Goal: Task Accomplishment & Management: Complete application form

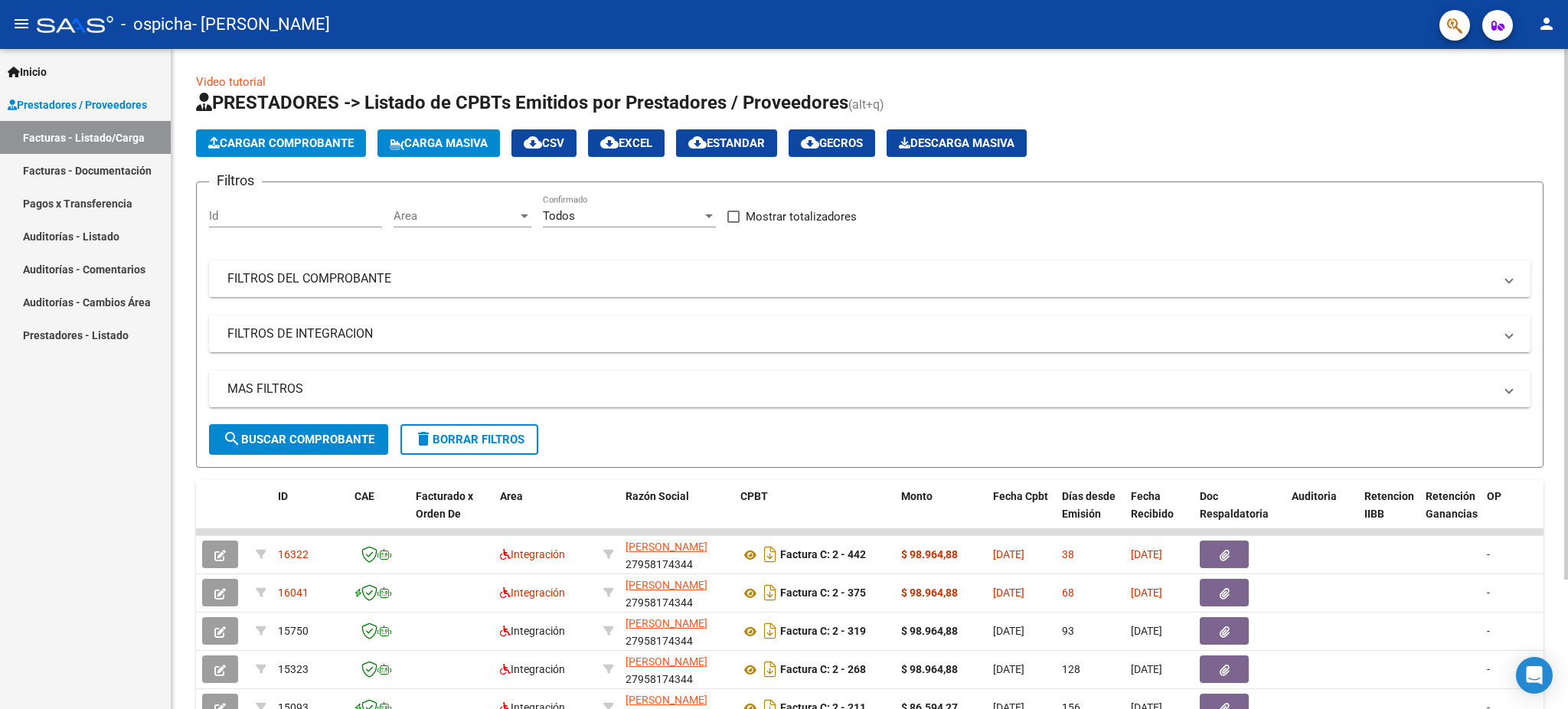
click at [270, 147] on span "Cargar Comprobante" at bounding box center [281, 143] width 145 height 14
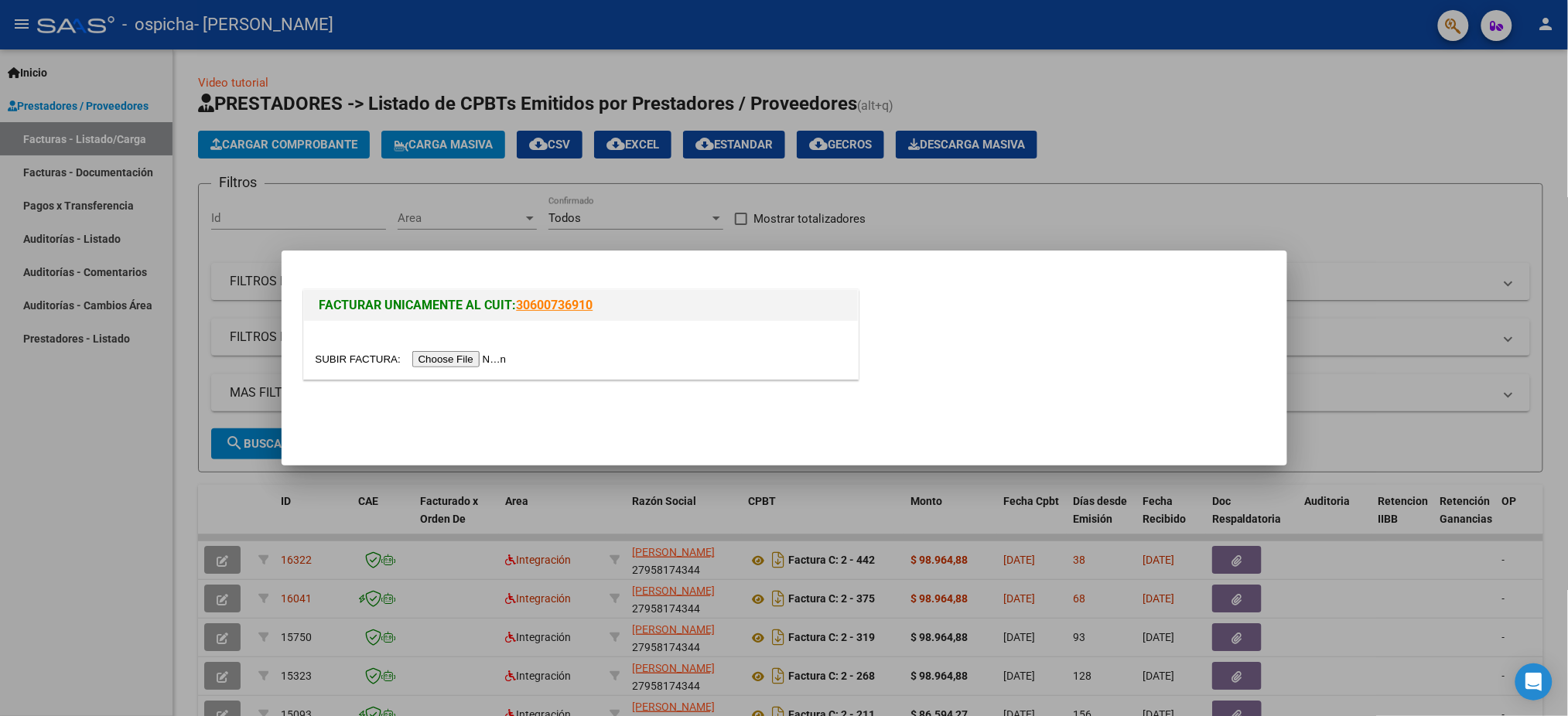
click at [495, 365] on input "file" at bounding box center [414, 359] width 196 height 16
click at [1084, 192] on div at bounding box center [784, 358] width 1568 height 716
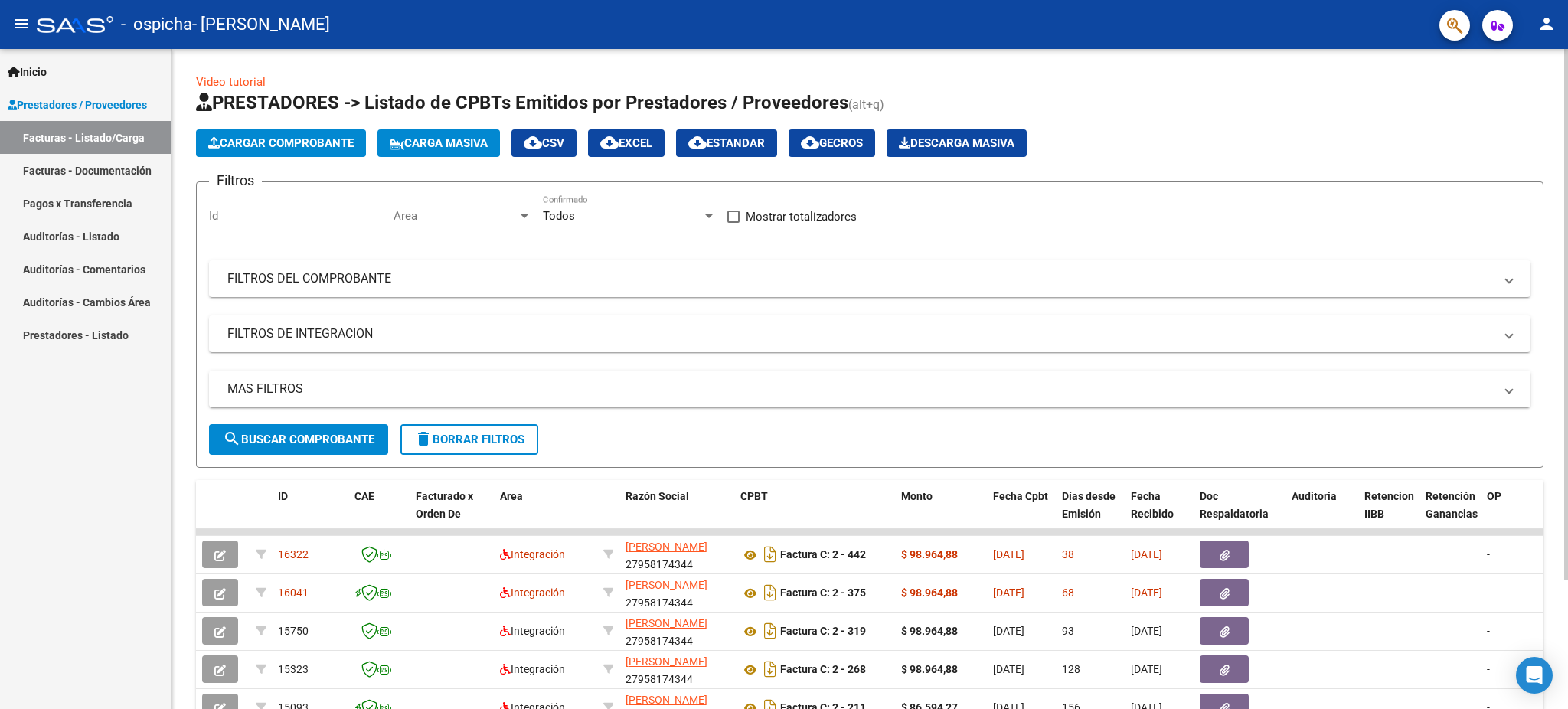
click at [297, 138] on span "Cargar Comprobante" at bounding box center [281, 143] width 145 height 14
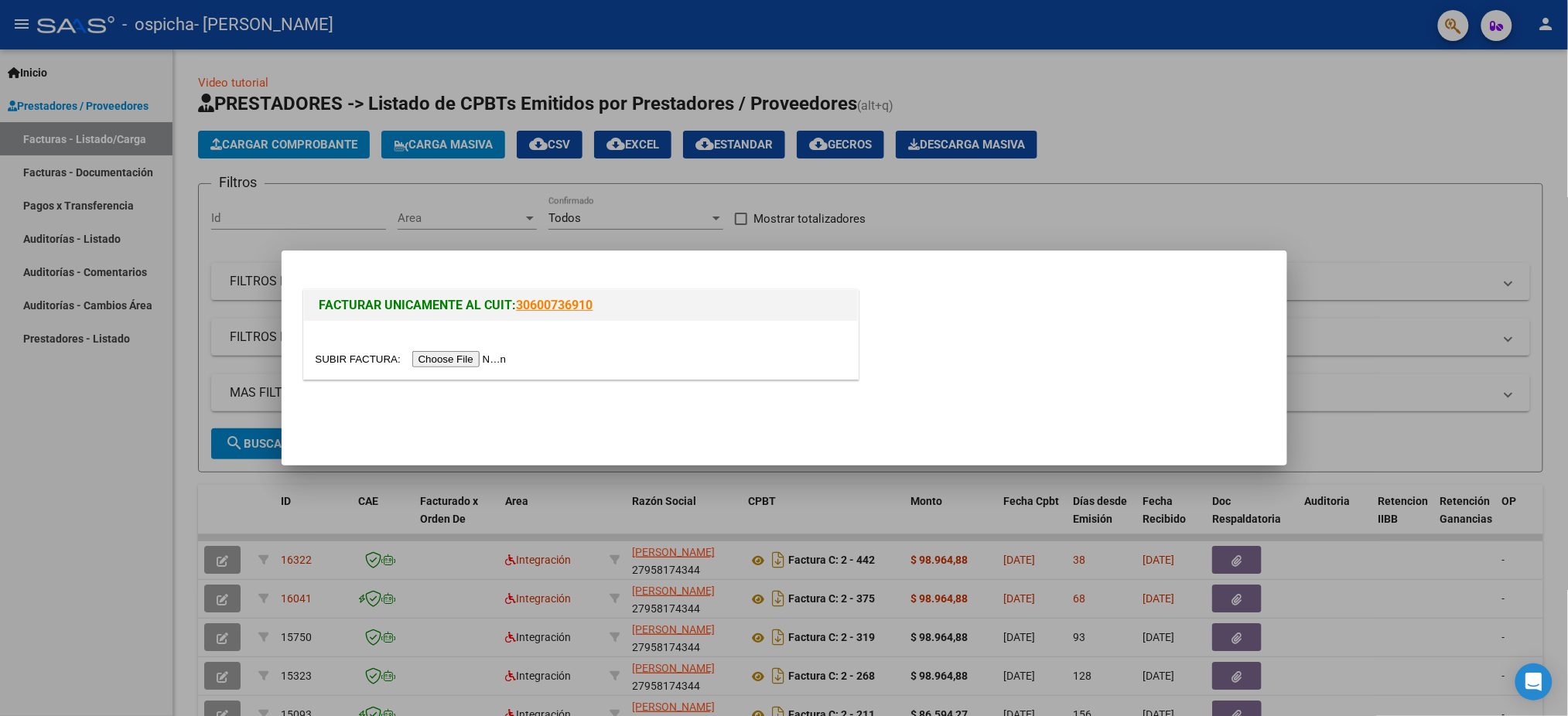
click at [447, 355] on input "file" at bounding box center [414, 359] width 196 height 16
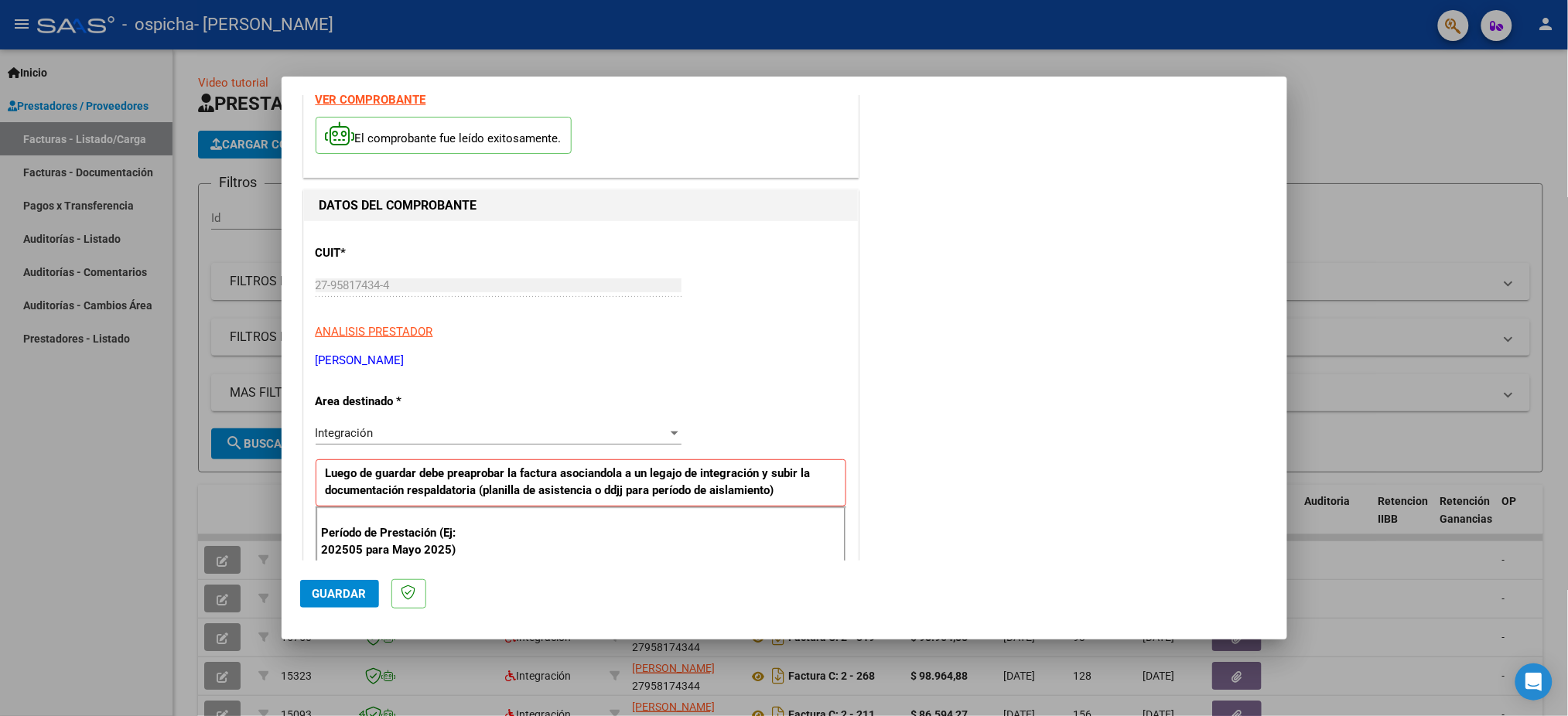
scroll to position [103, 0]
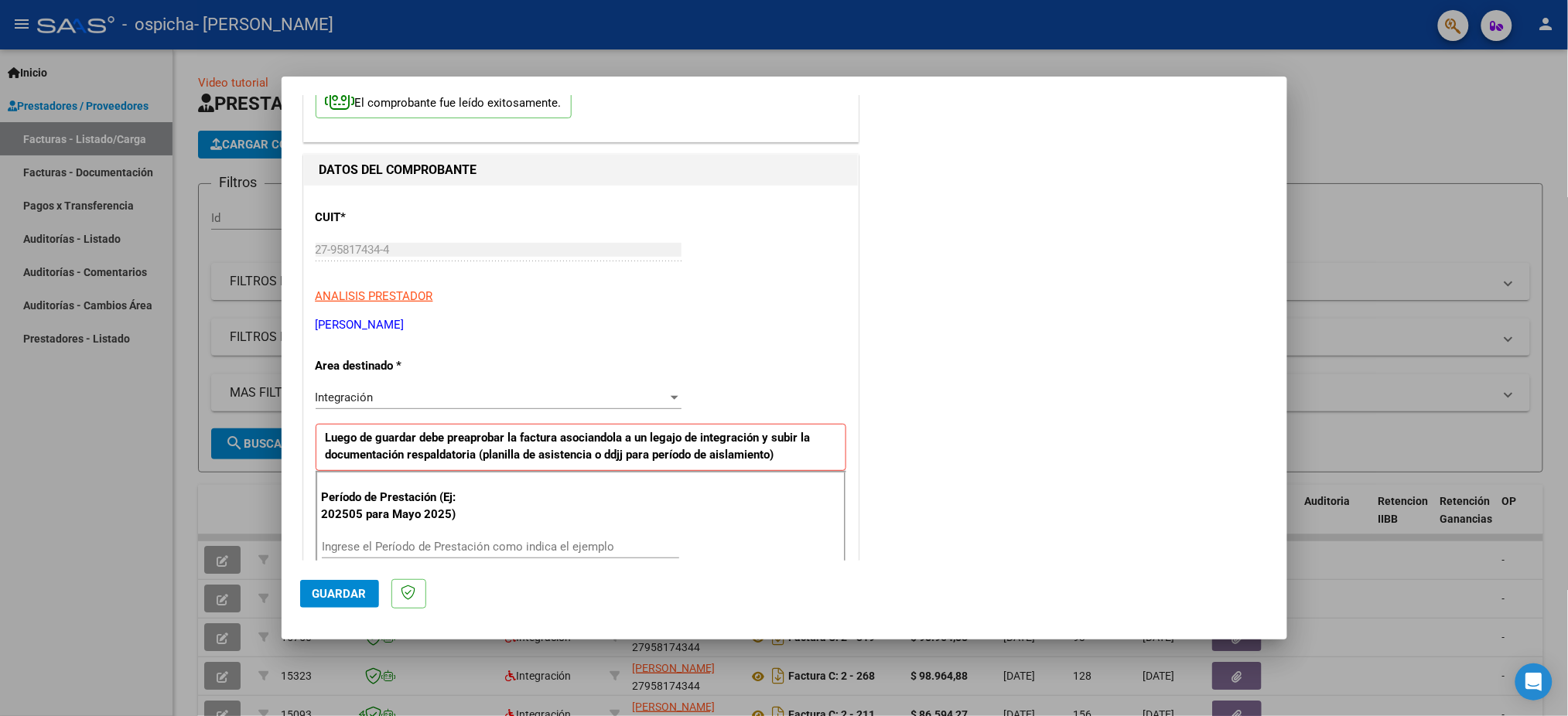
click at [674, 394] on div at bounding box center [674, 397] width 14 height 12
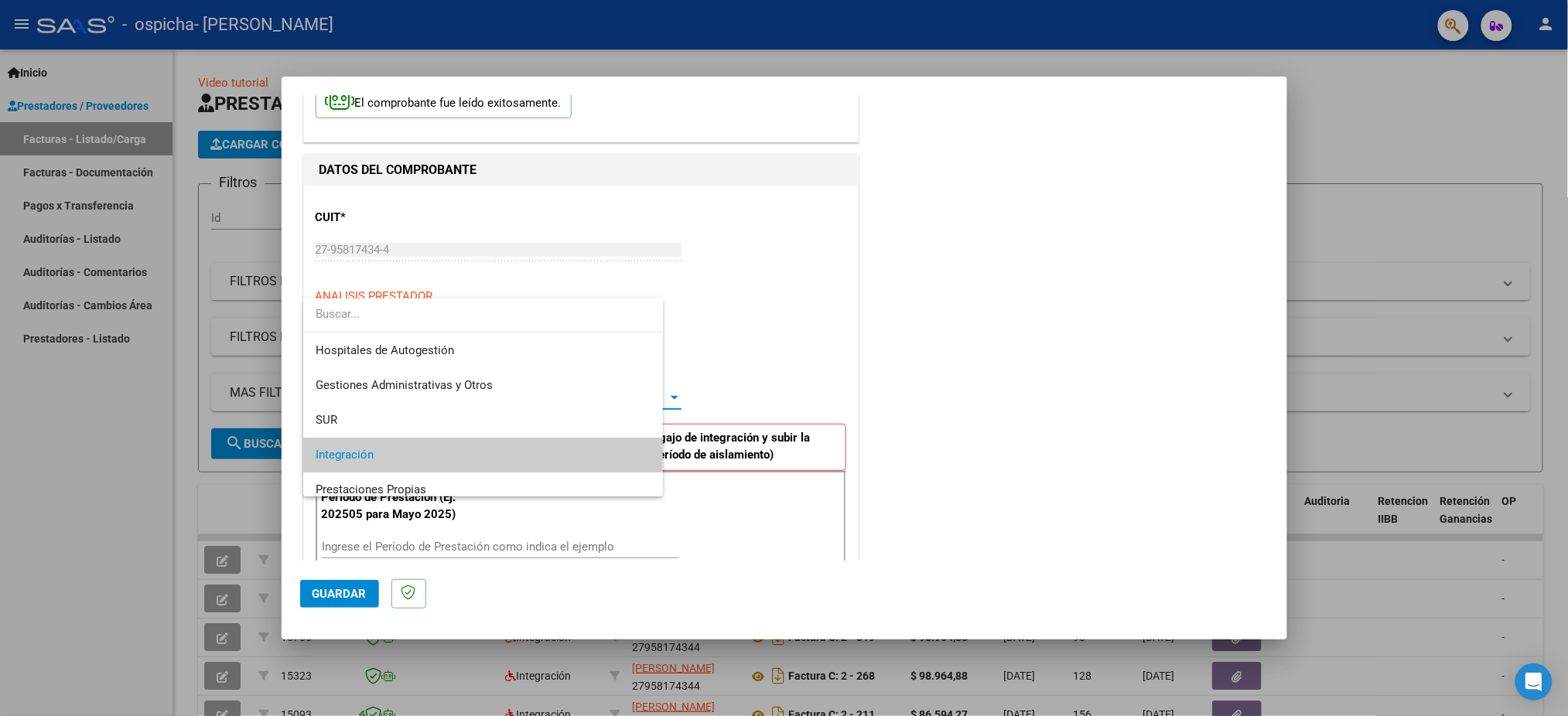
scroll to position [57, 0]
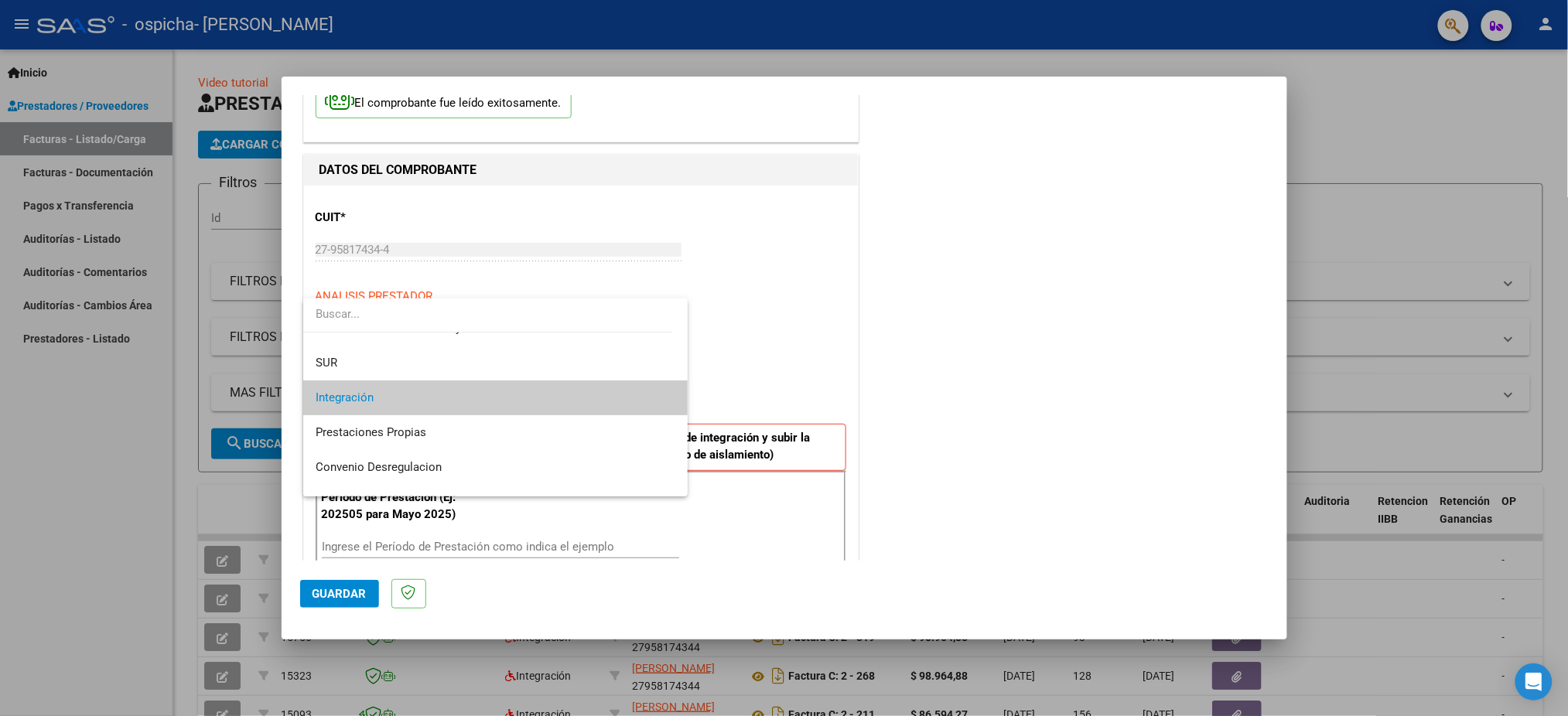
click at [650, 403] on span "Integración" at bounding box center [496, 398] width 360 height 35
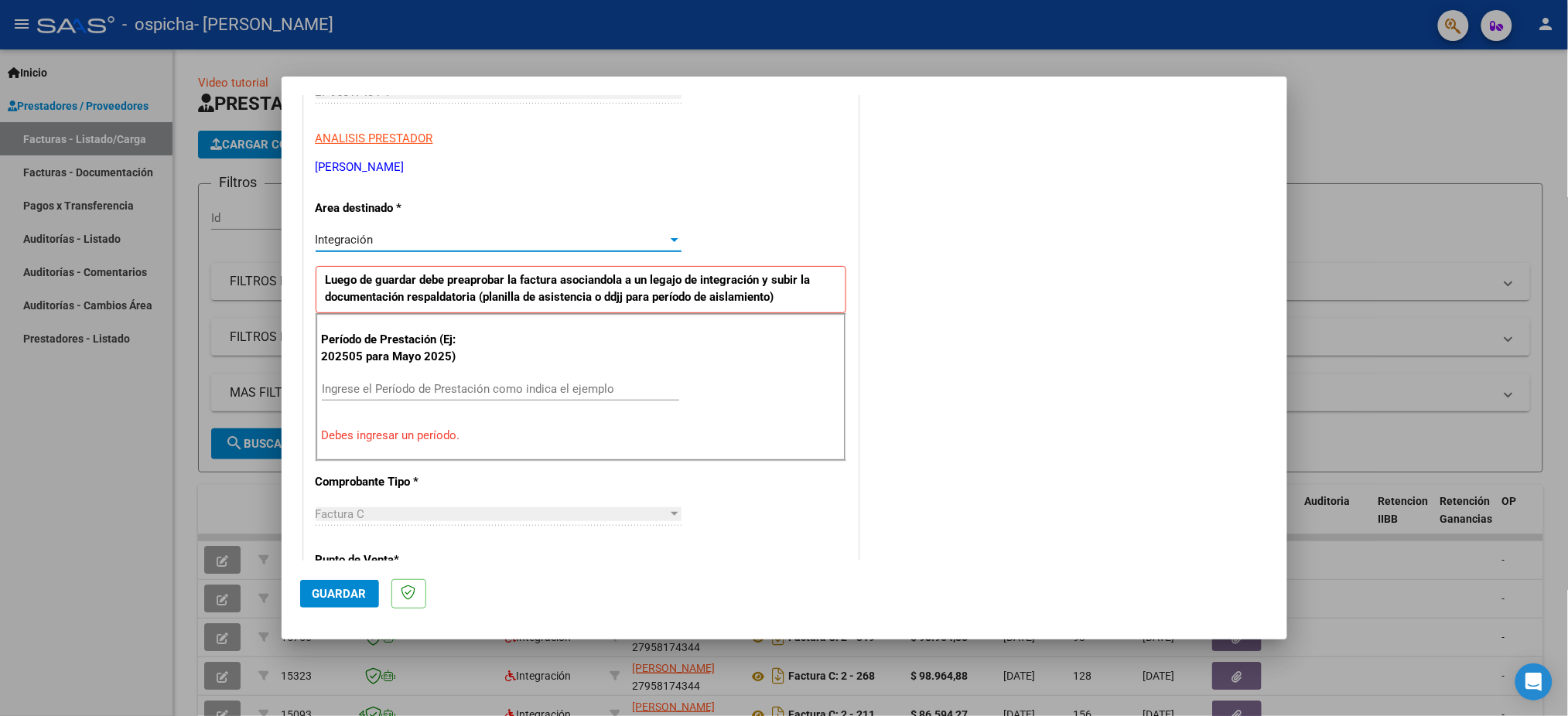
scroll to position [309, 0]
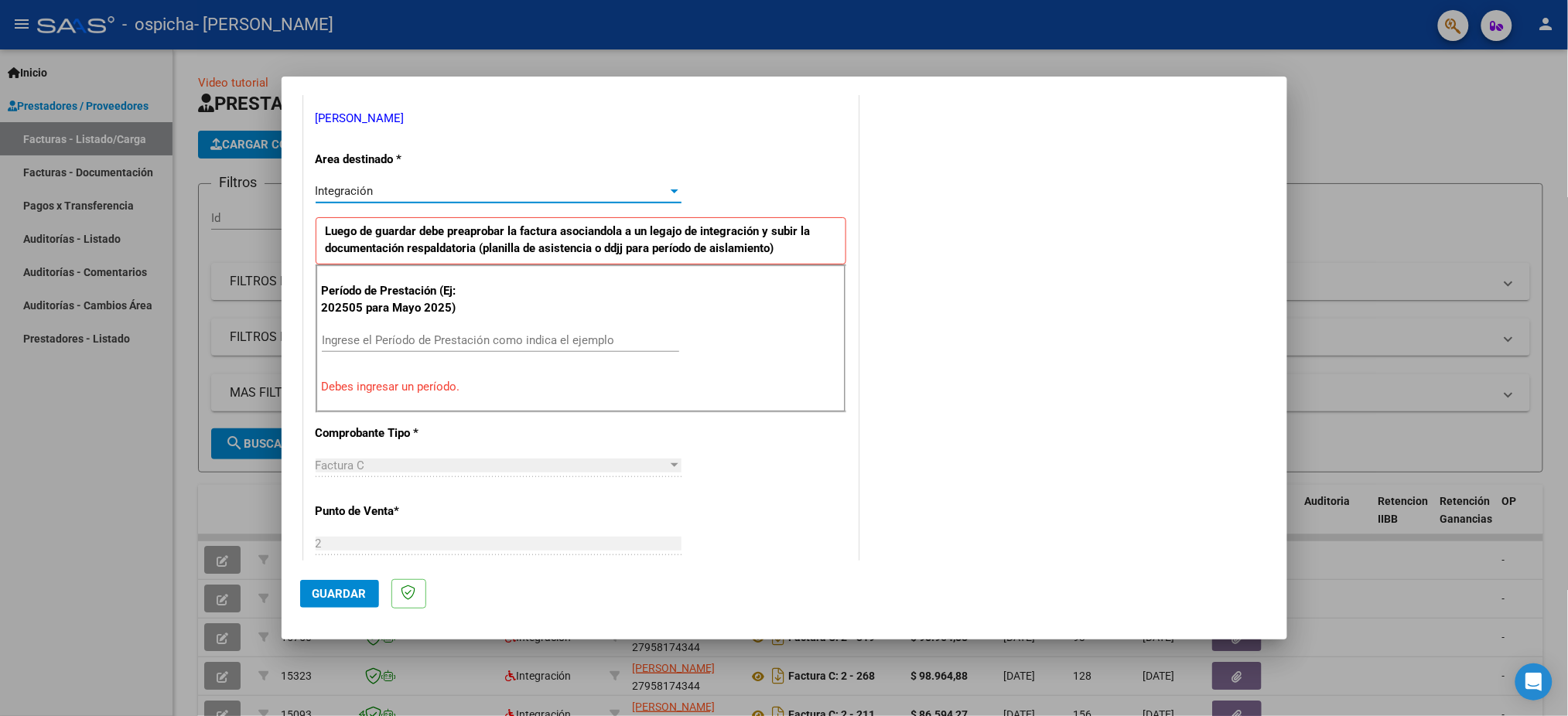
click at [345, 337] on input "Ingrese el Período de Prestación como indica el ejemplo" at bounding box center [500, 340] width 357 height 14
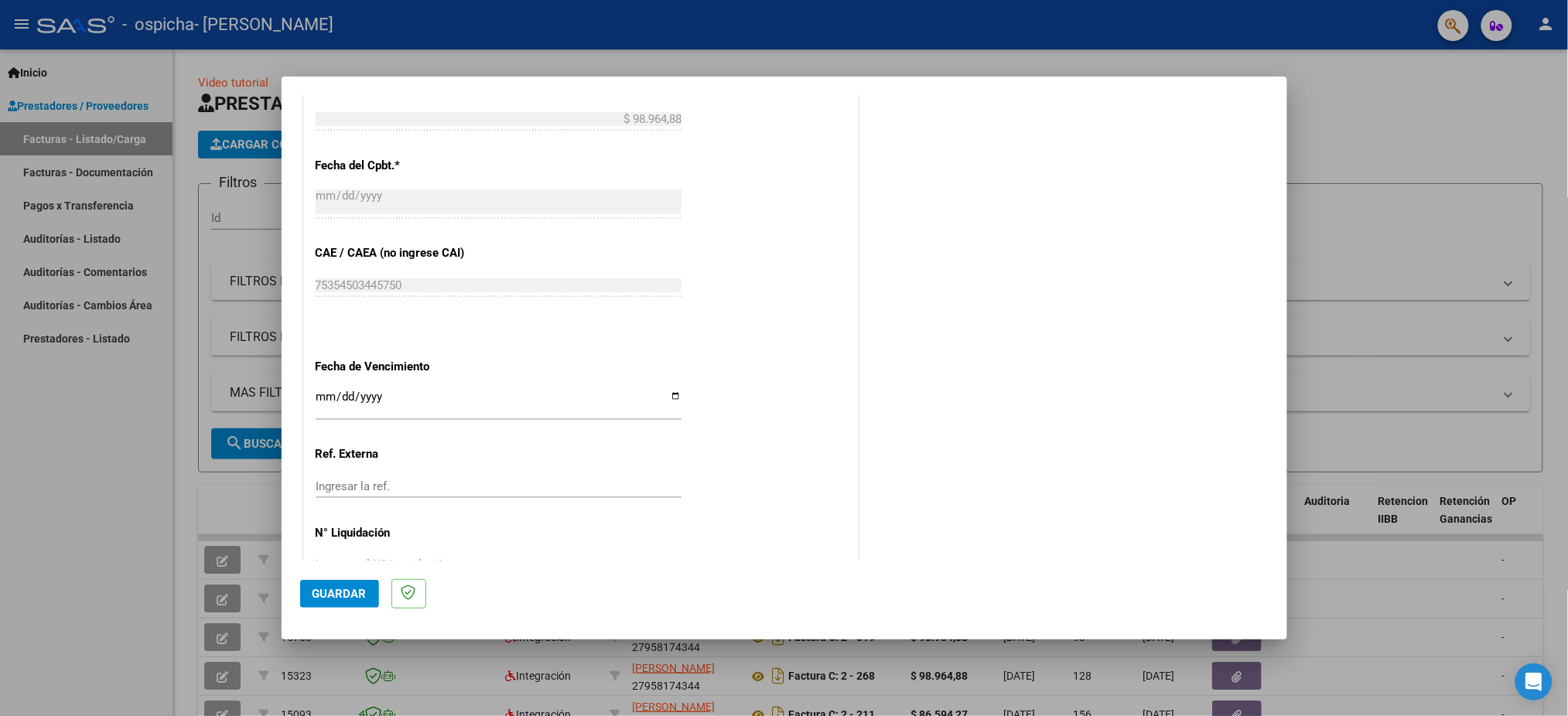
scroll to position [896, 0]
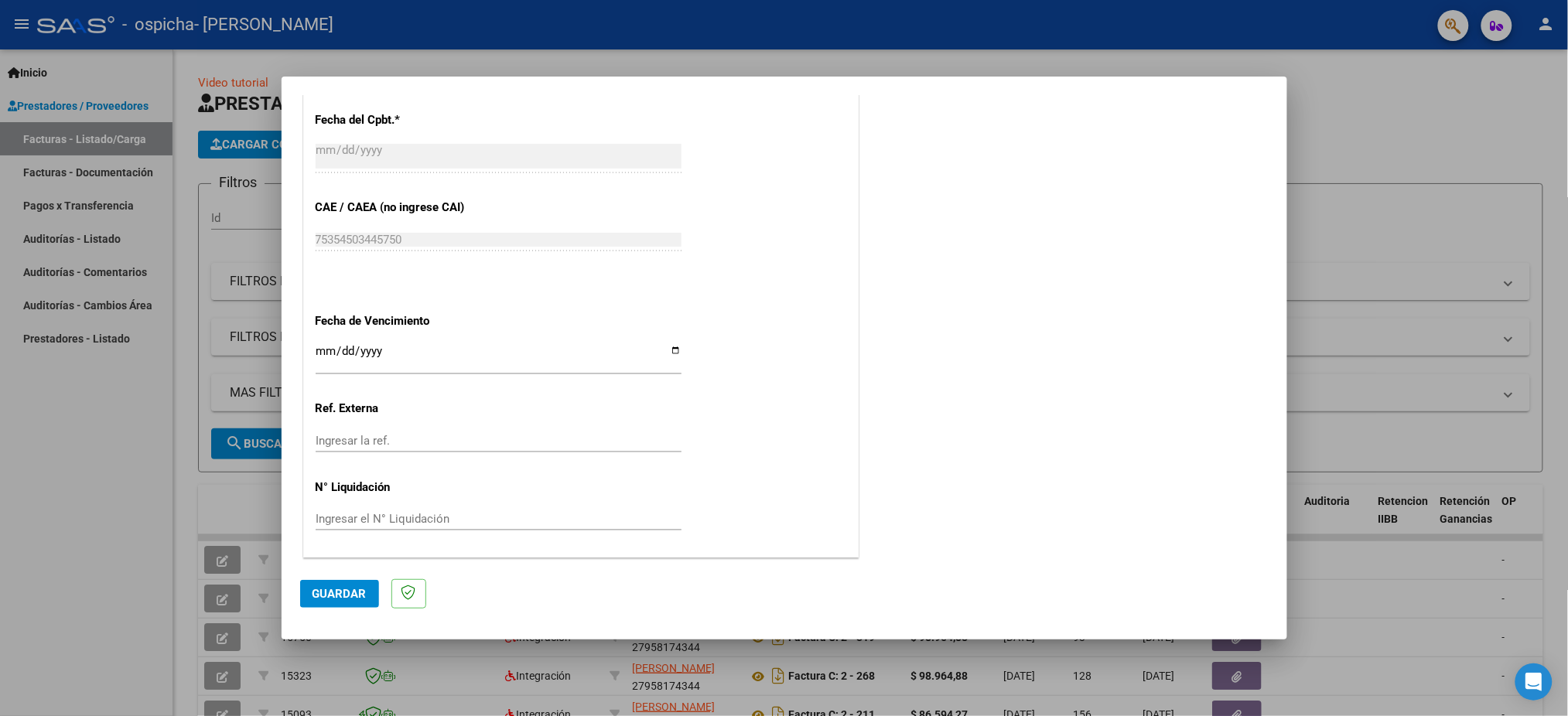
type input "202508"
click at [675, 353] on input "Ingresar la fecha" at bounding box center [499, 357] width 366 height 25
type input "2025-10-01"
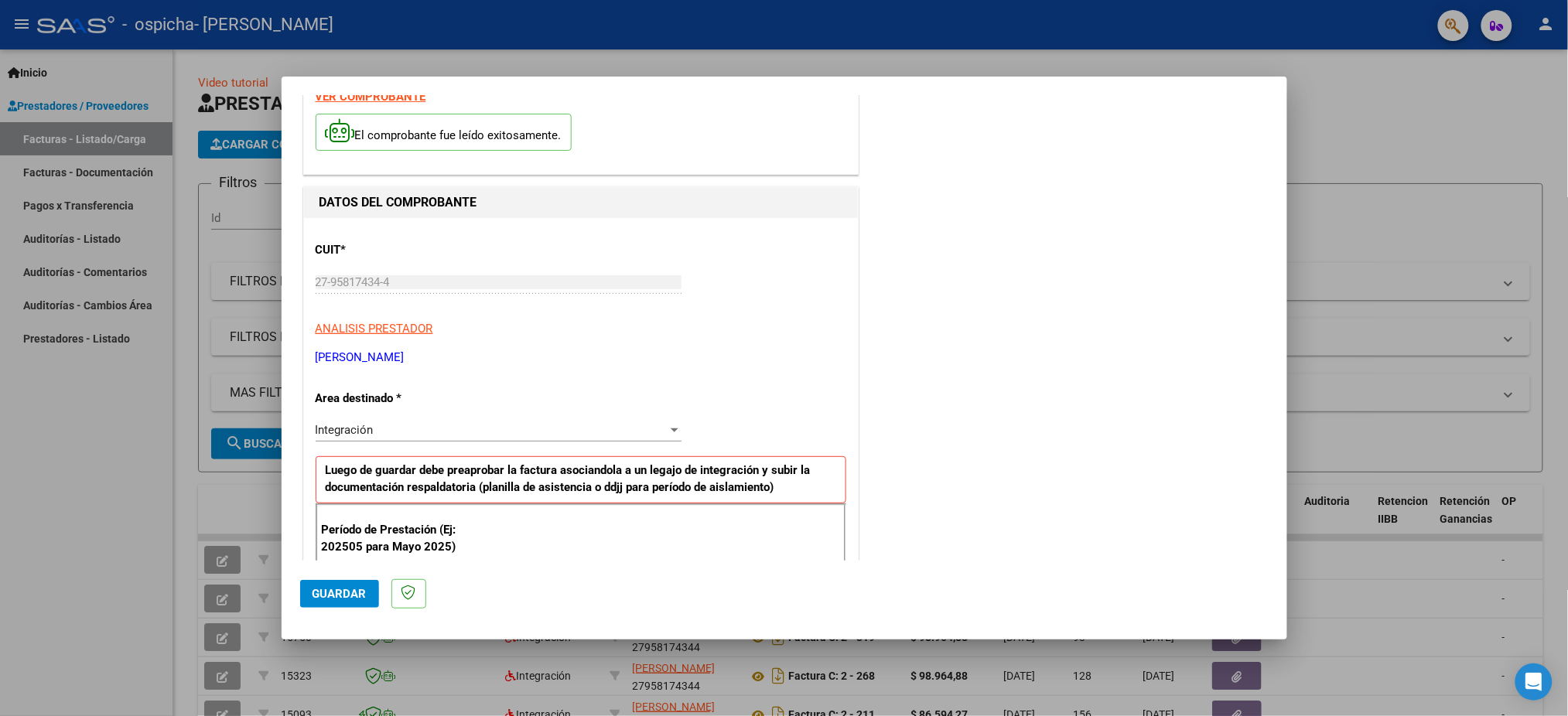
click at [340, 591] on span "Guardar" at bounding box center [339, 594] width 54 height 14
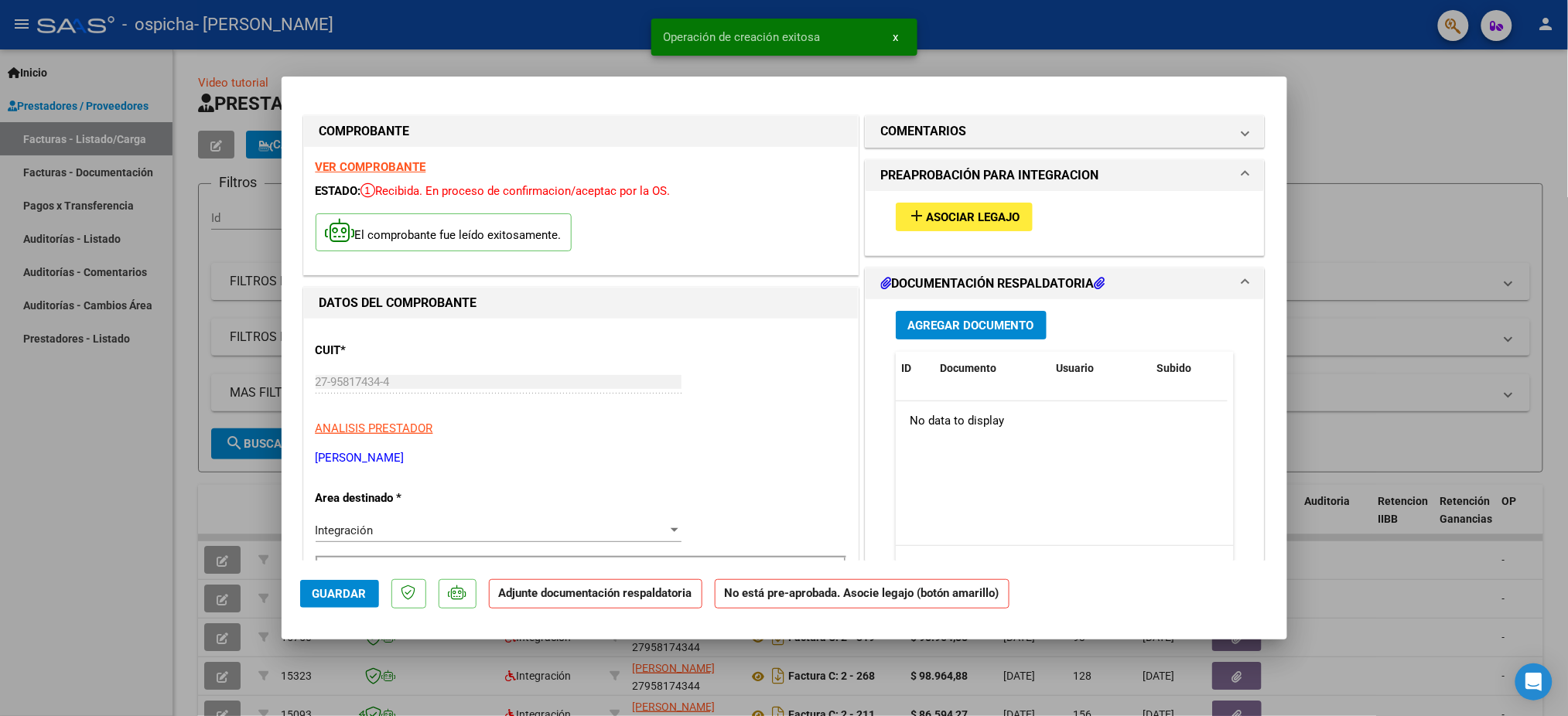
click at [978, 219] on span "Asociar Legajo" at bounding box center [973, 217] width 93 height 14
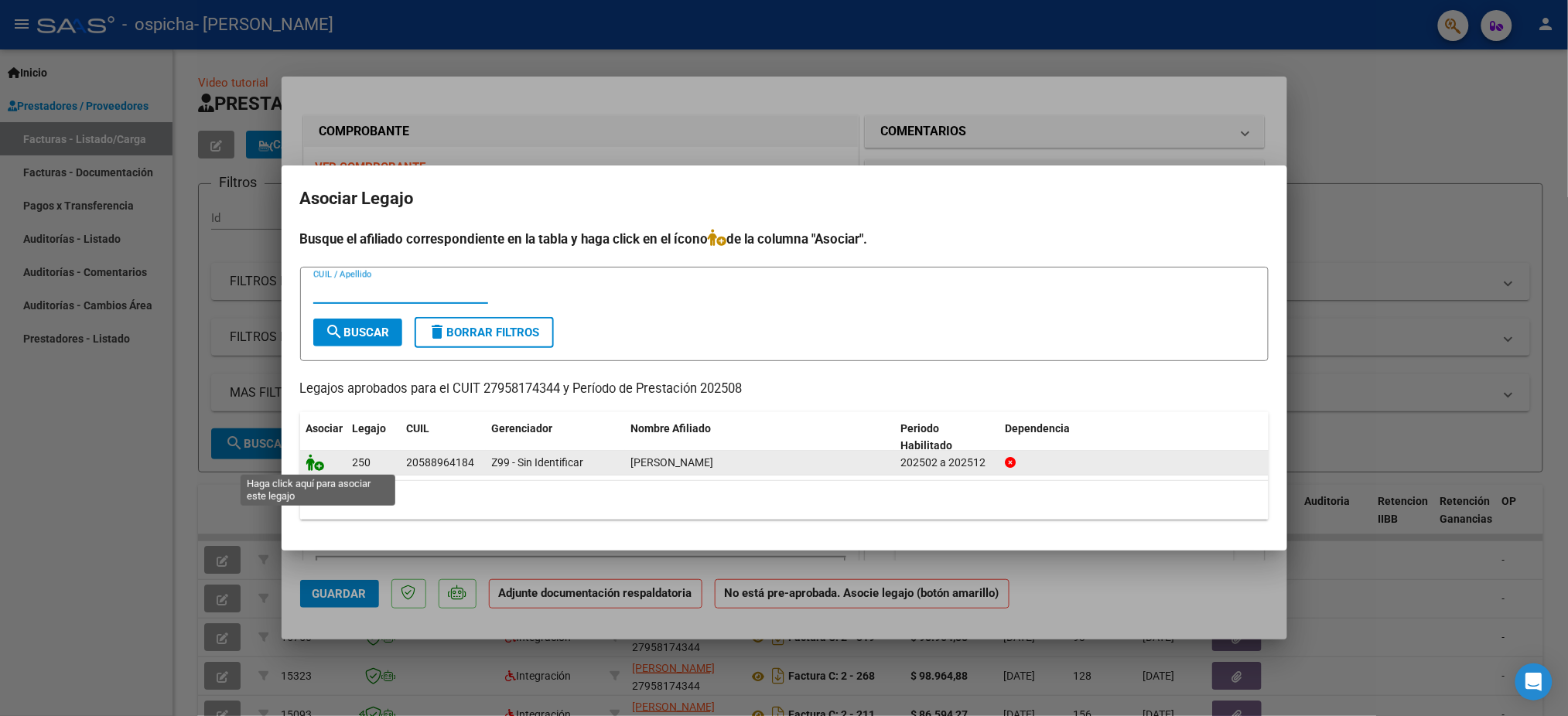
click at [320, 465] on icon at bounding box center [316, 463] width 19 height 17
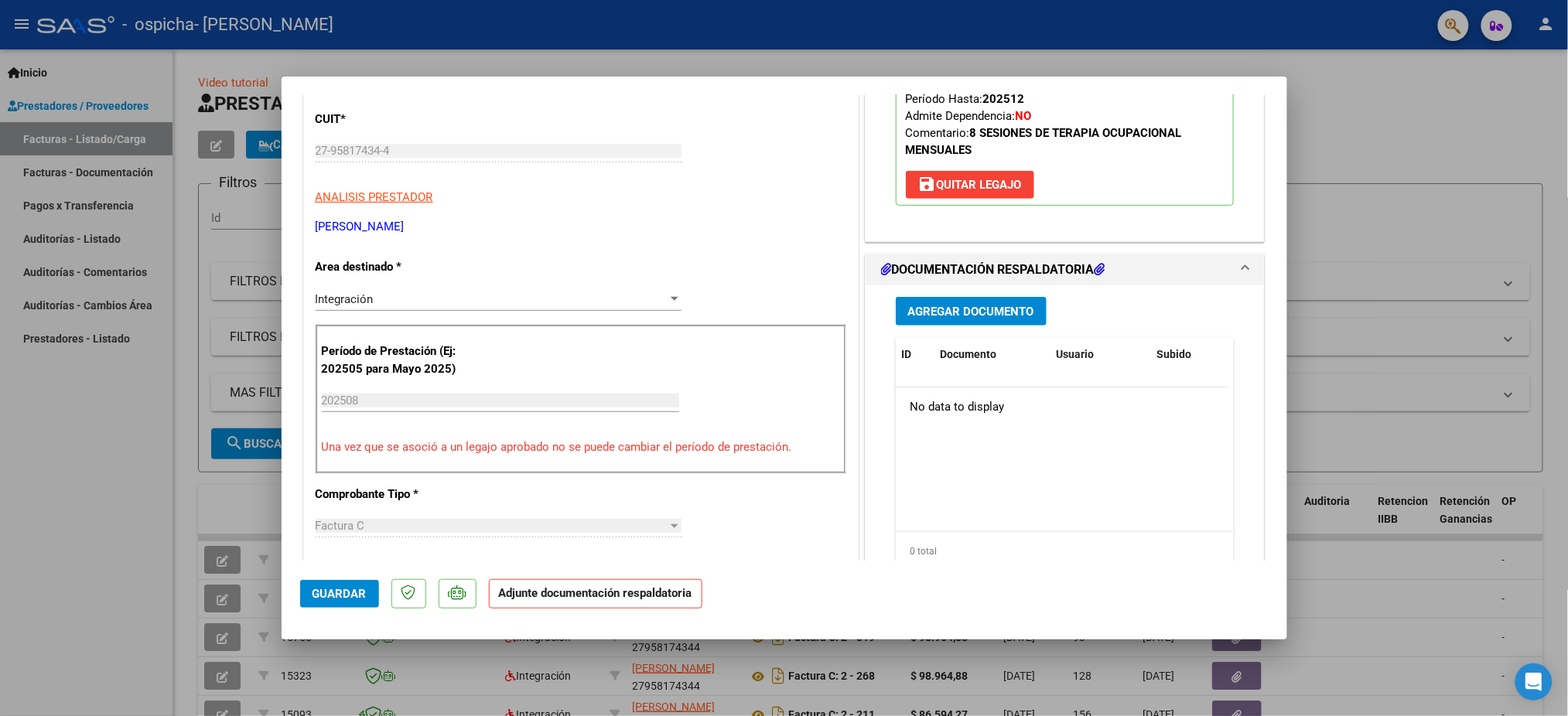
scroll to position [206, 0]
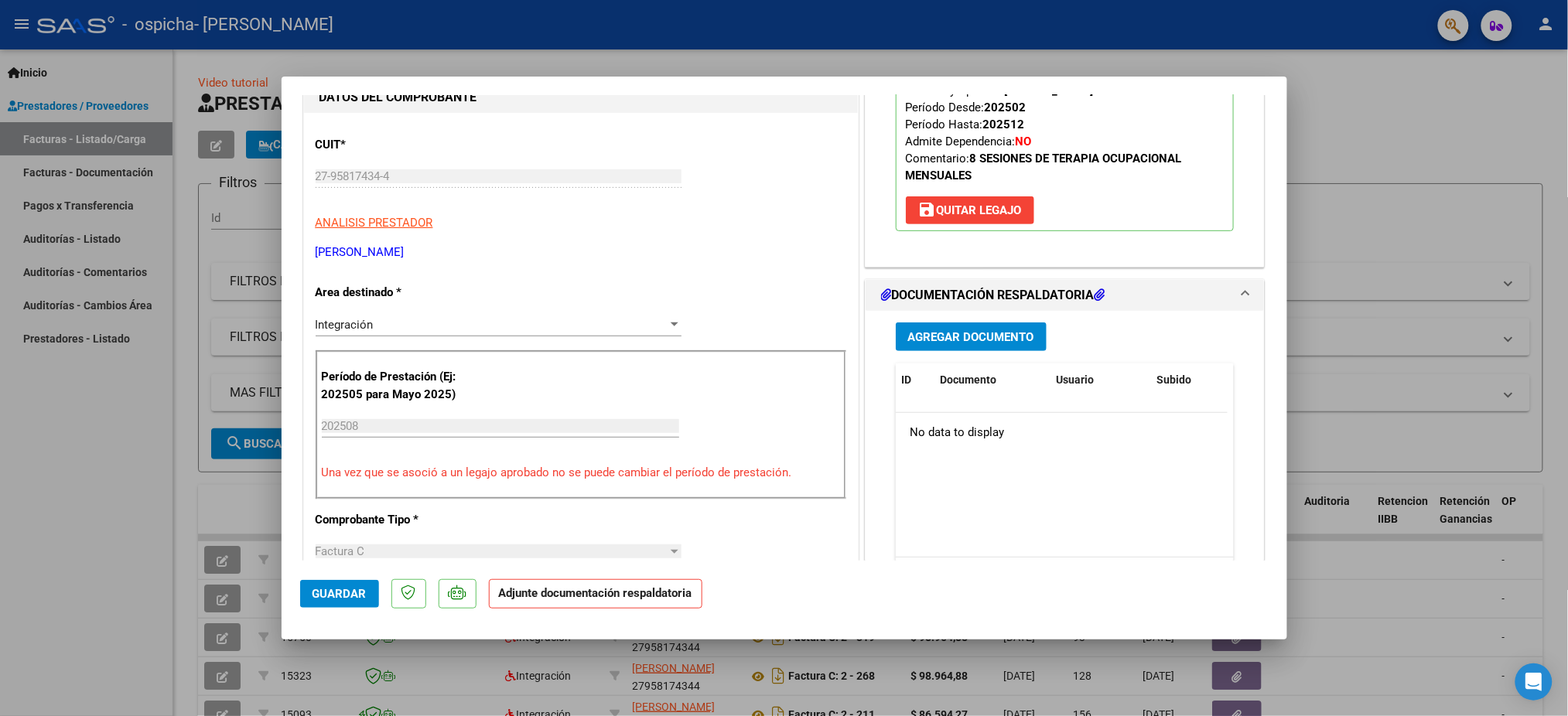
click at [979, 435] on div "No data to display" at bounding box center [1062, 432] width 332 height 39
click at [1000, 430] on div "No data to display" at bounding box center [1062, 432] width 332 height 39
click at [951, 330] on span "Agregar Documento" at bounding box center [971, 337] width 126 height 14
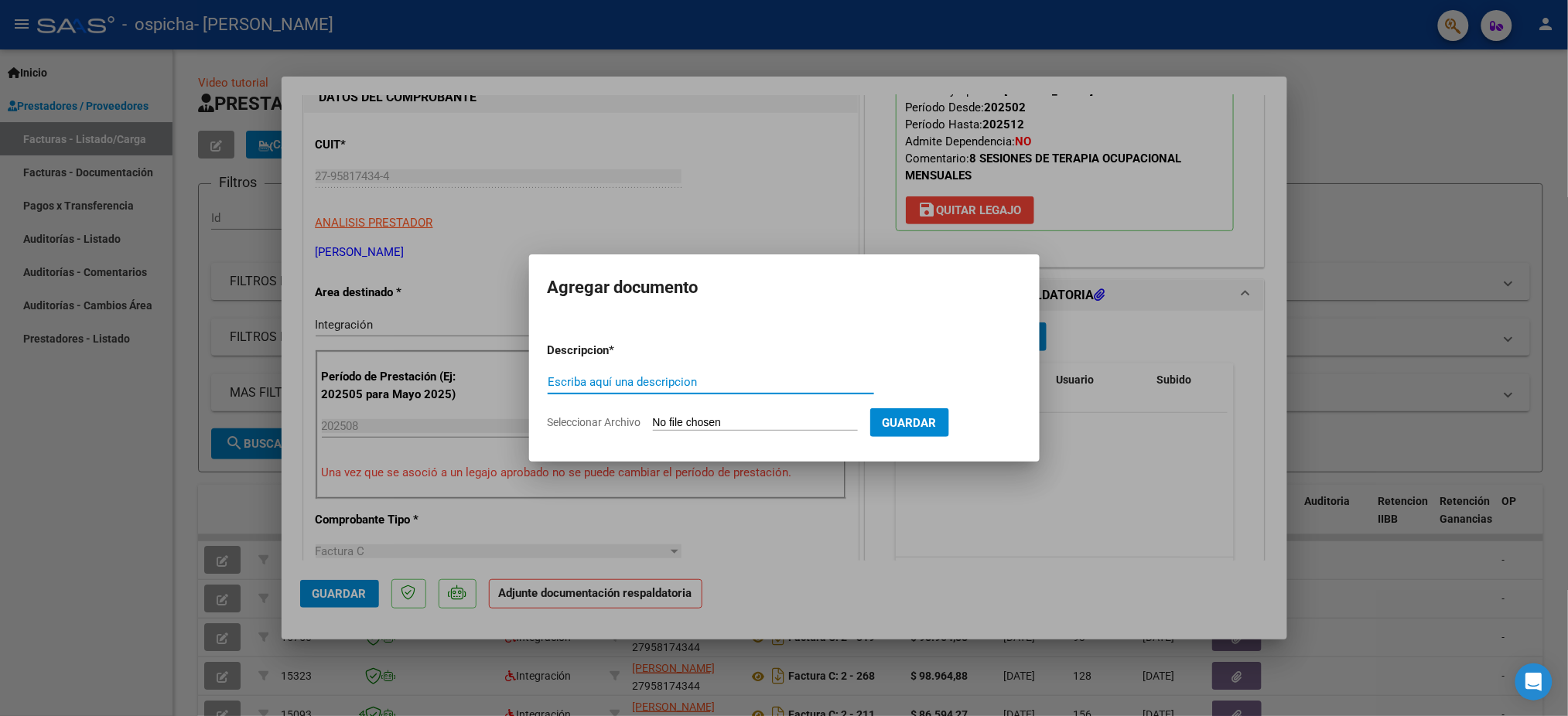
click at [685, 382] on input "Escriba aquí una descripcion" at bounding box center [710, 382] width 327 height 14
type input "planilla de asistencia"
click at [696, 421] on input "Seleccionar Archivo" at bounding box center [755, 423] width 205 height 14
type input "C:\fakepath\AGOSTO LEDESMA .pdf"
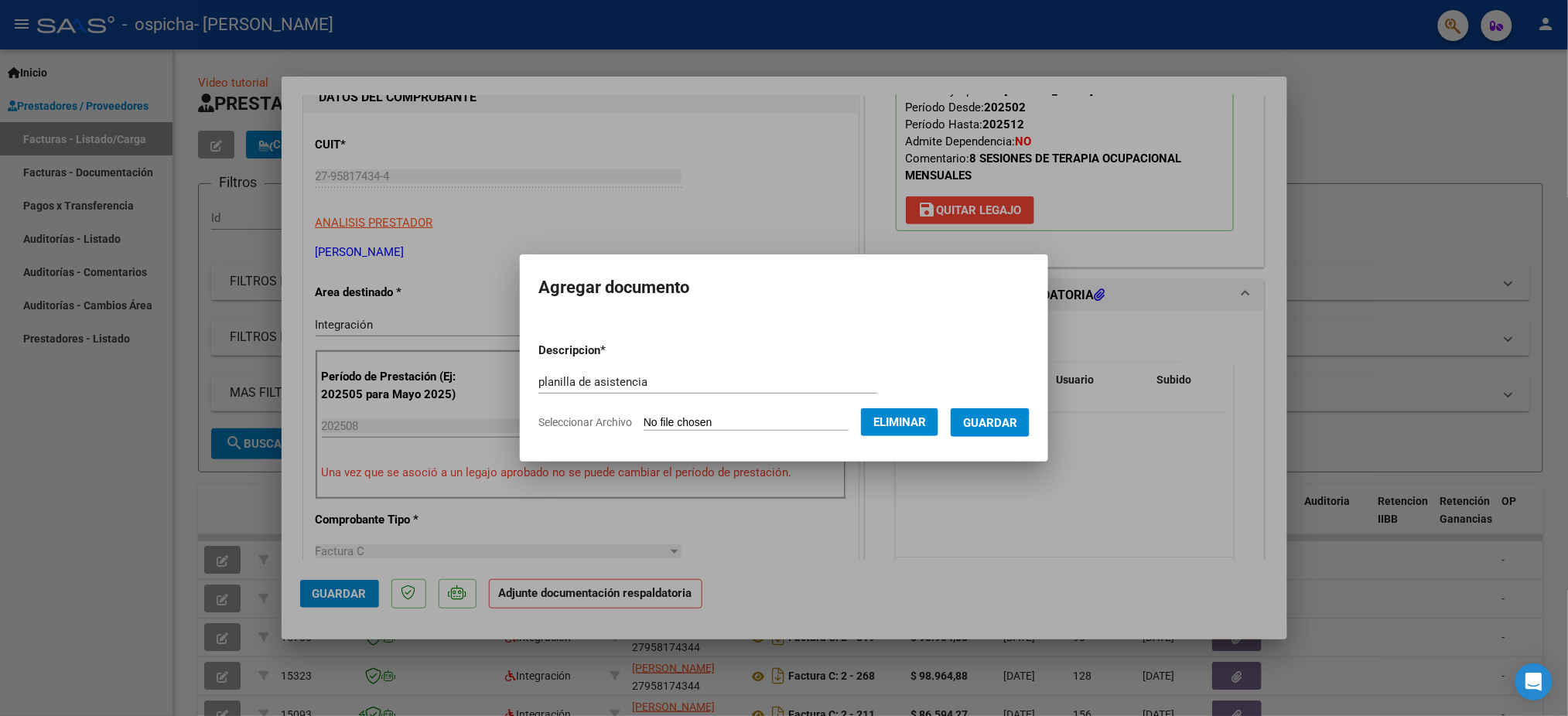
click at [993, 426] on span "Guardar" at bounding box center [990, 423] width 54 height 14
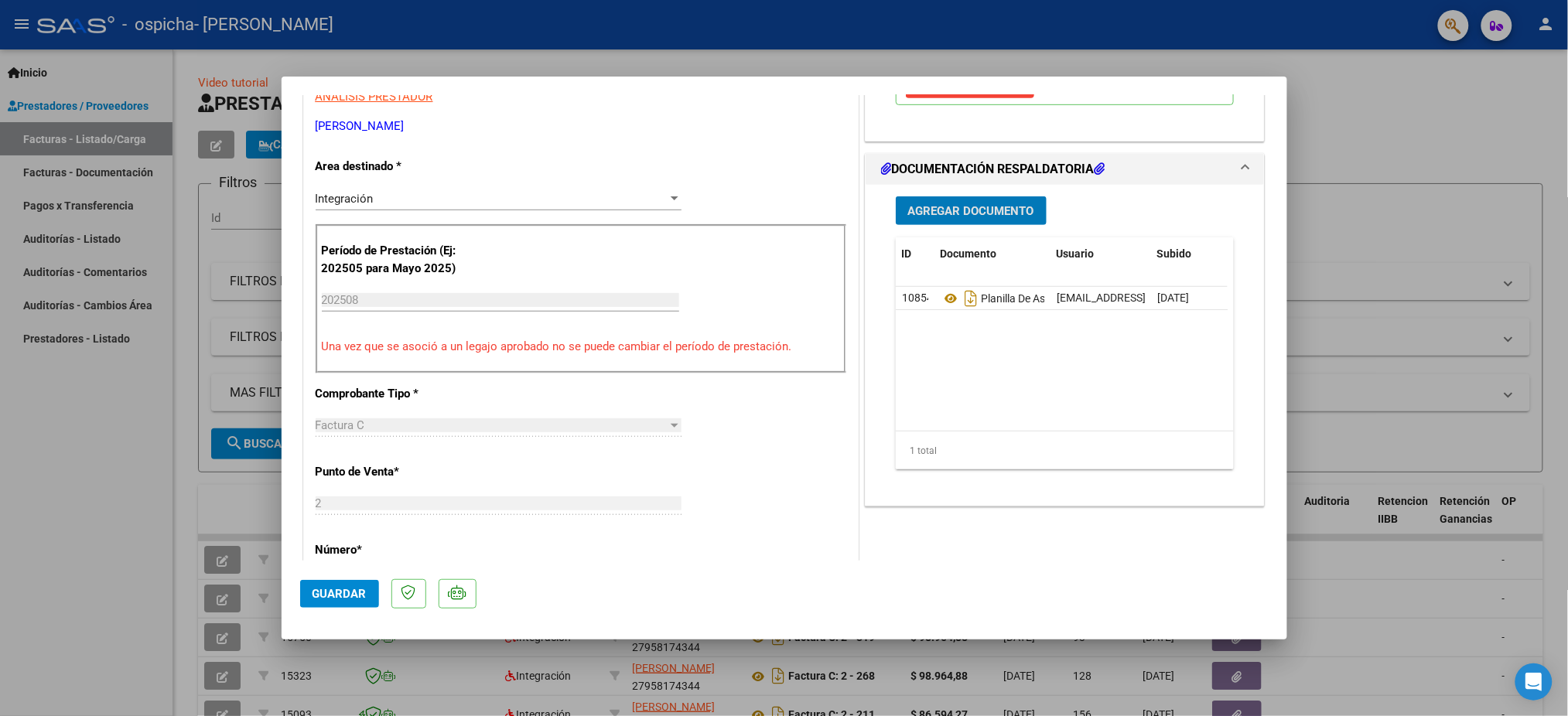
scroll to position [825, 0]
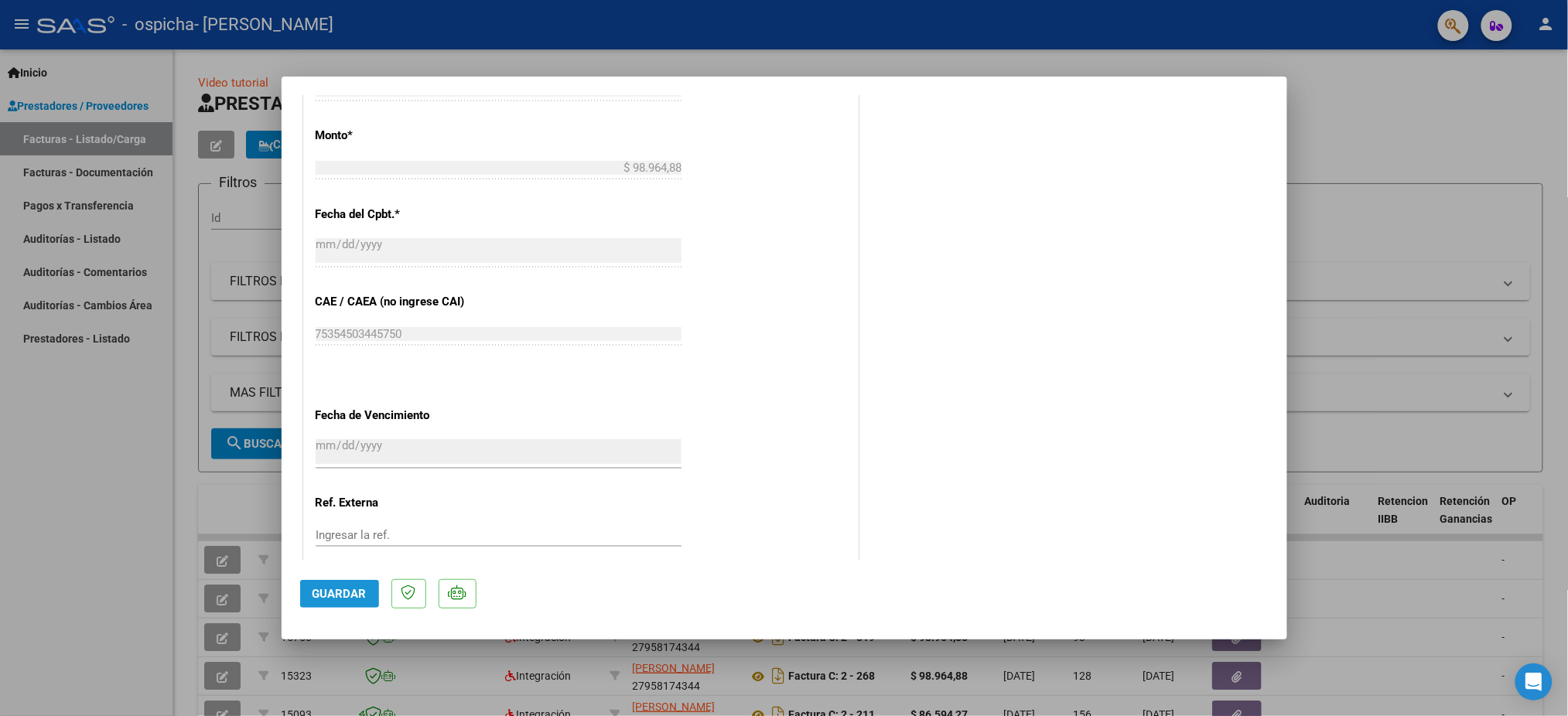
click at [318, 593] on span "Guardar" at bounding box center [339, 594] width 54 height 14
click at [318, 592] on span "Guardar" at bounding box center [339, 594] width 54 height 14
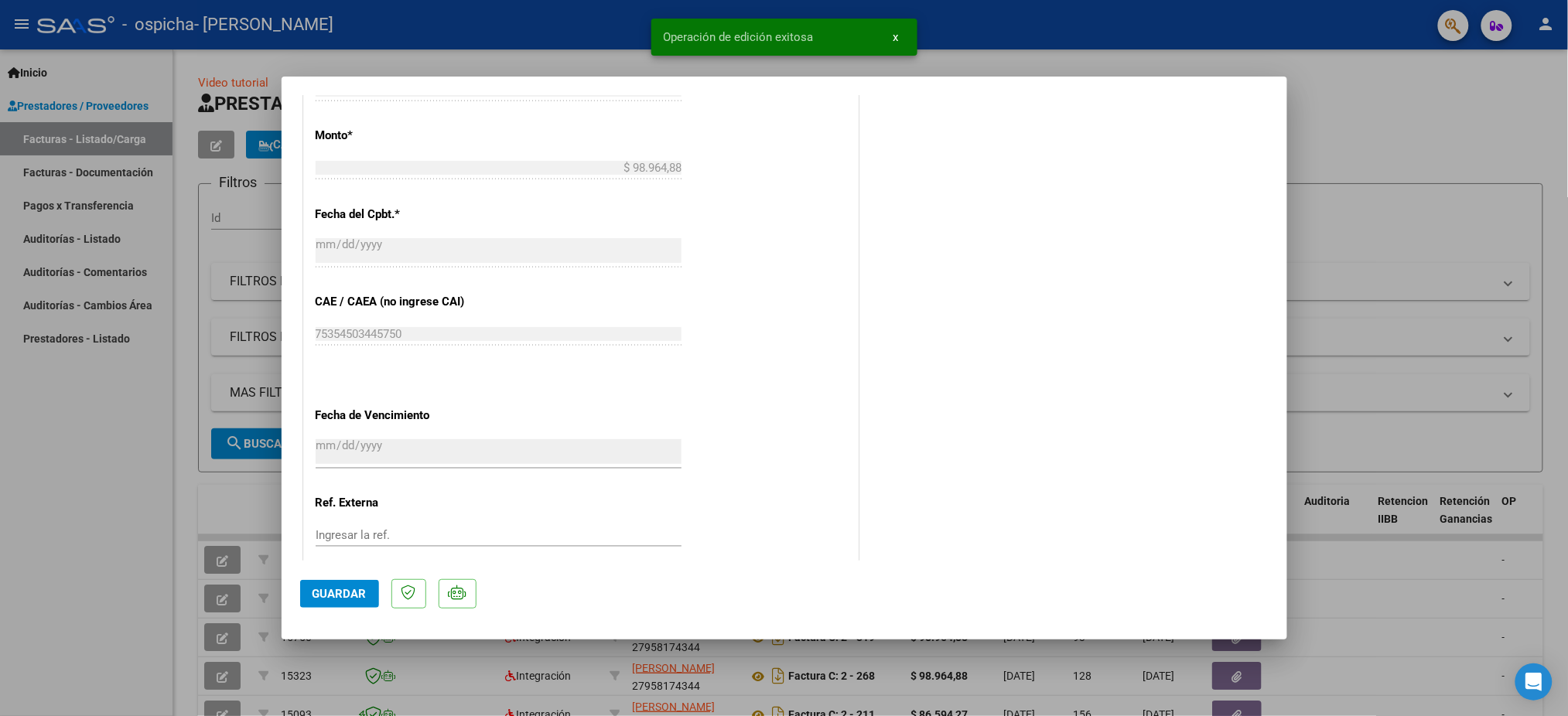
click at [1359, 124] on div at bounding box center [784, 358] width 1568 height 716
type input "$ 0,00"
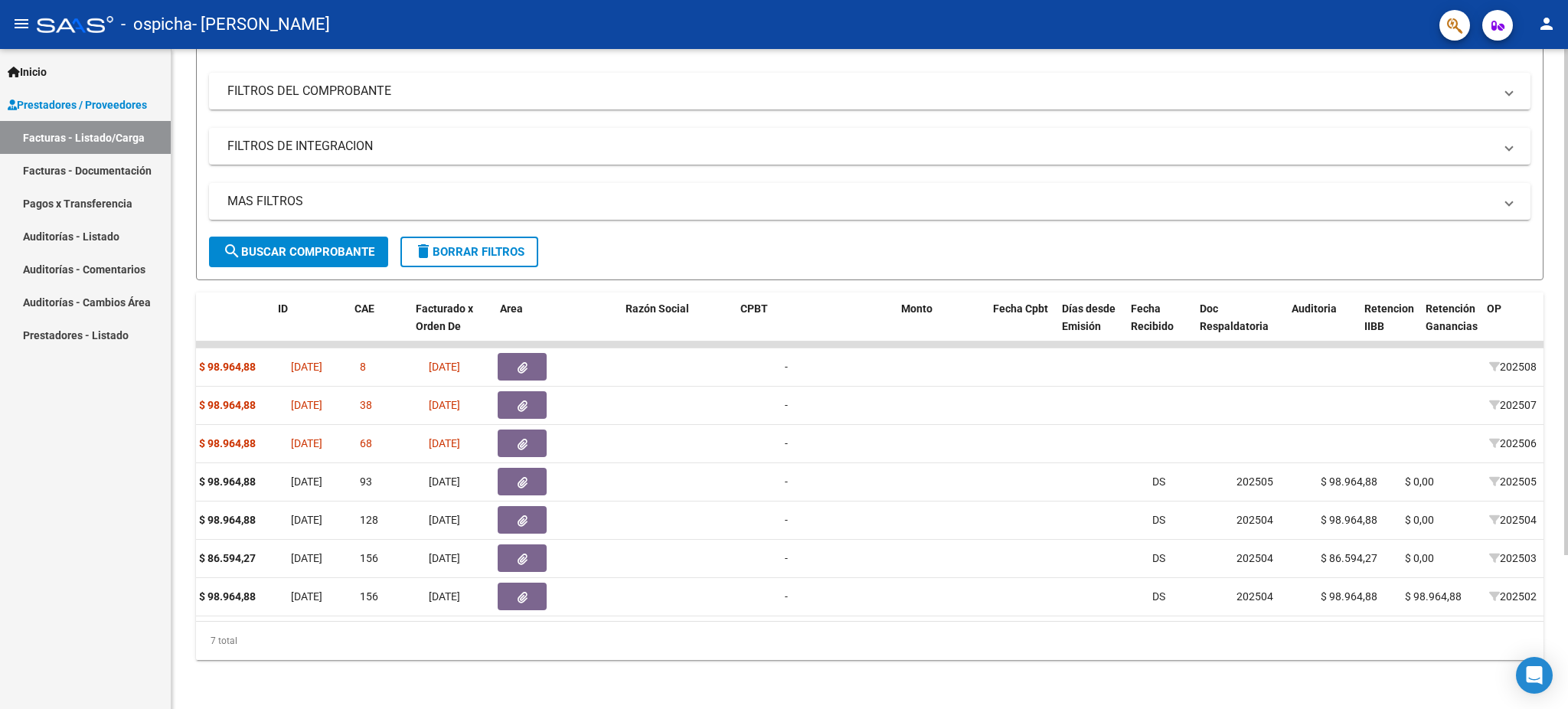
scroll to position [0, 0]
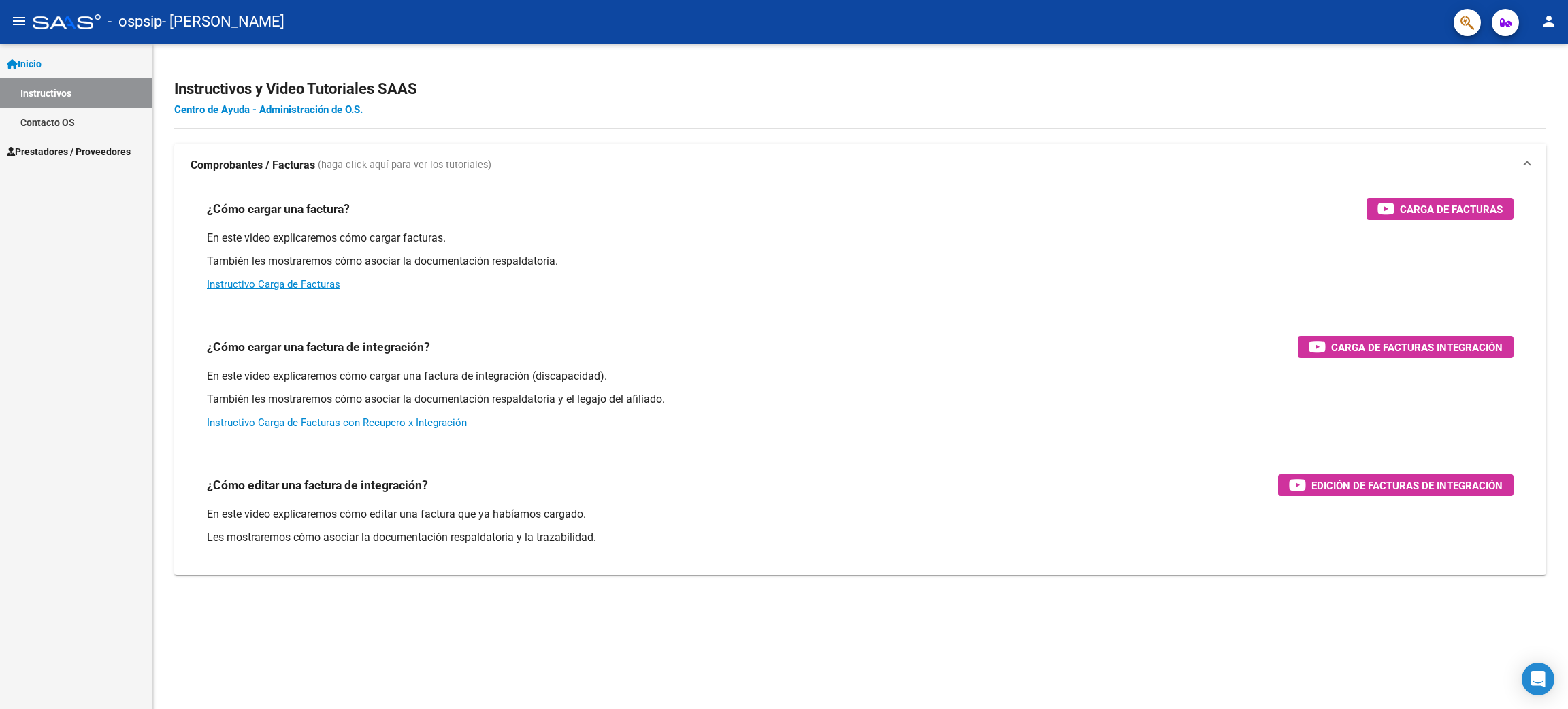
click at [39, 91] on link "Instructivos" at bounding box center [75, 92] width 152 height 29
click at [78, 145] on span "Prestadores / Proveedores" at bounding box center [69, 152] width 124 height 15
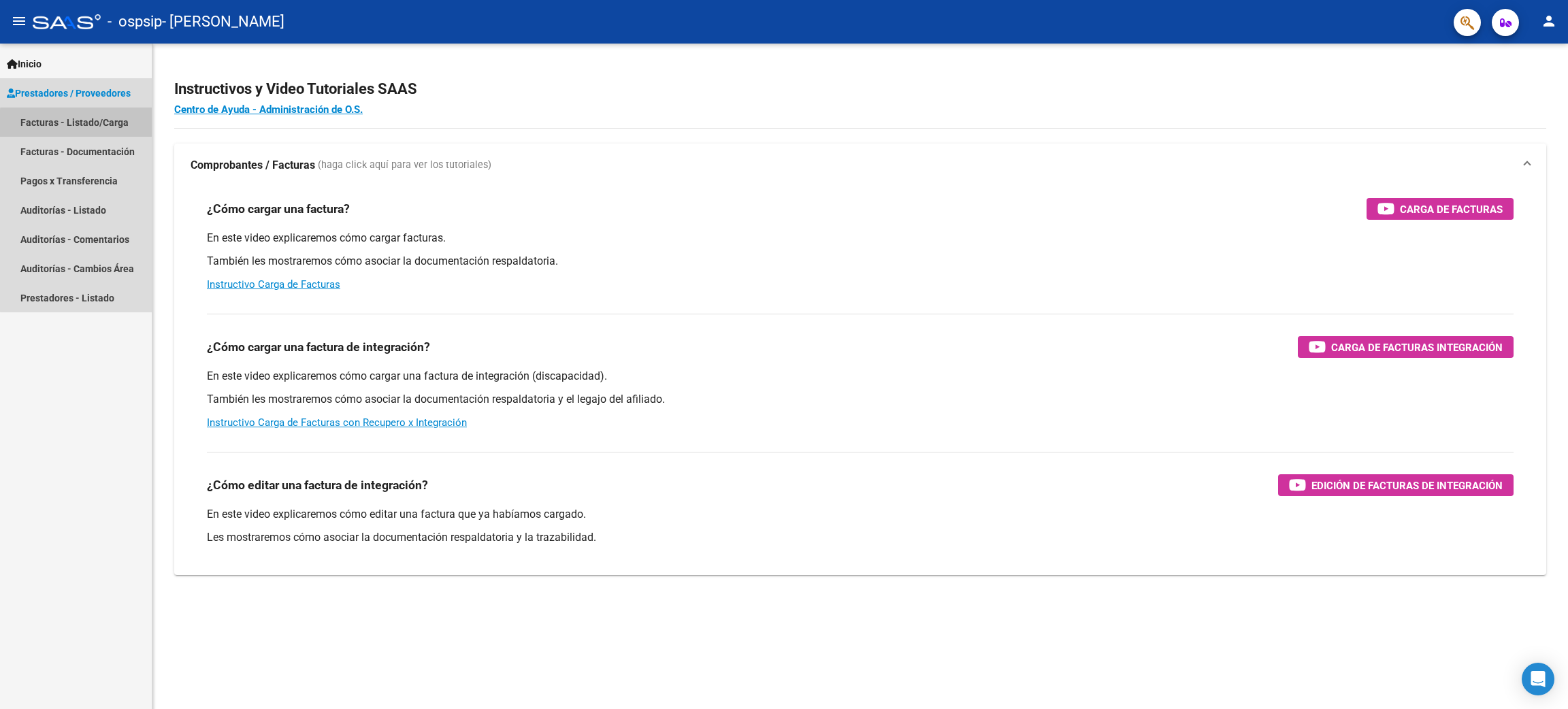
click at [79, 124] on link "Facturas - Listado/Carga" at bounding box center [75, 121] width 152 height 29
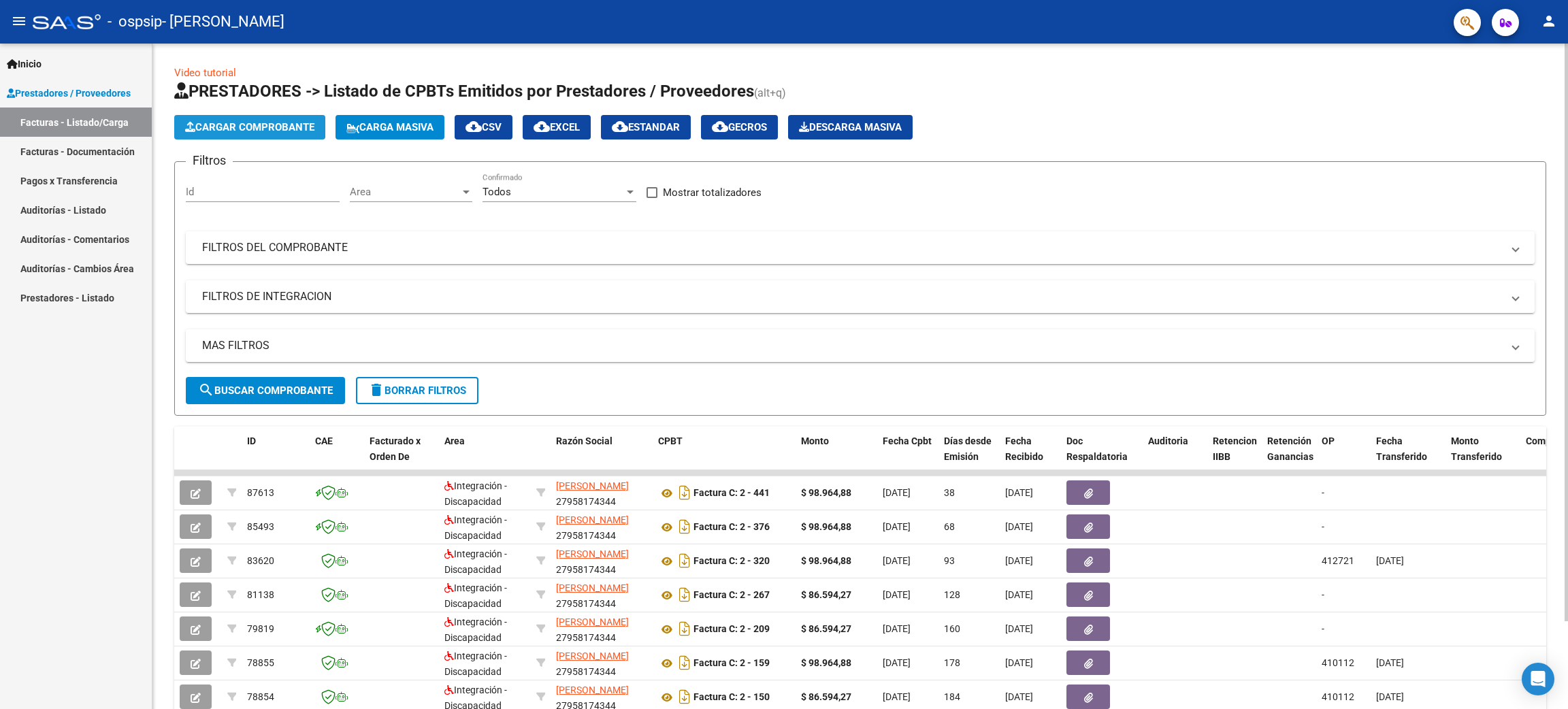
click at [284, 126] on span "Cargar Comprobante" at bounding box center [250, 127] width 129 height 13
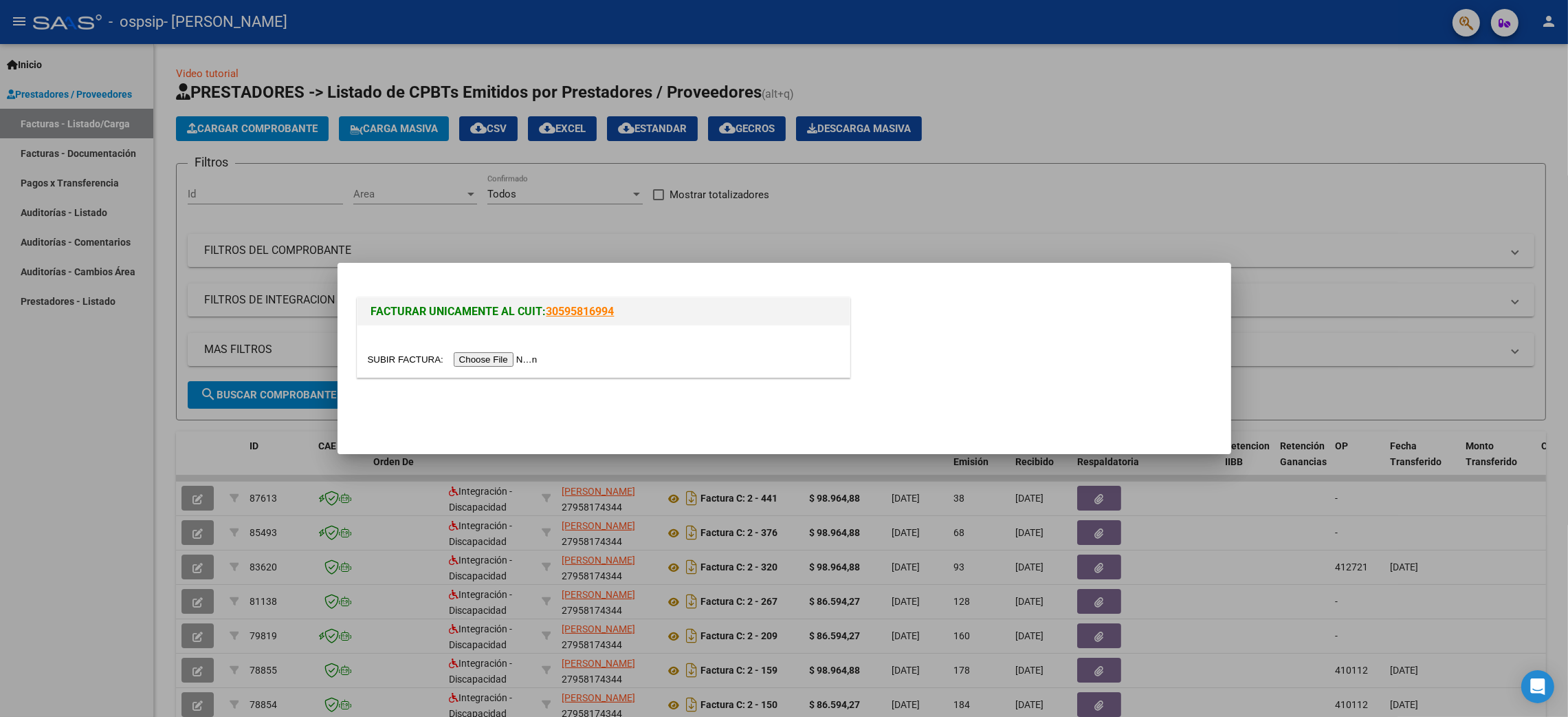
click at [482, 357] on input "file" at bounding box center [455, 359] width 174 height 14
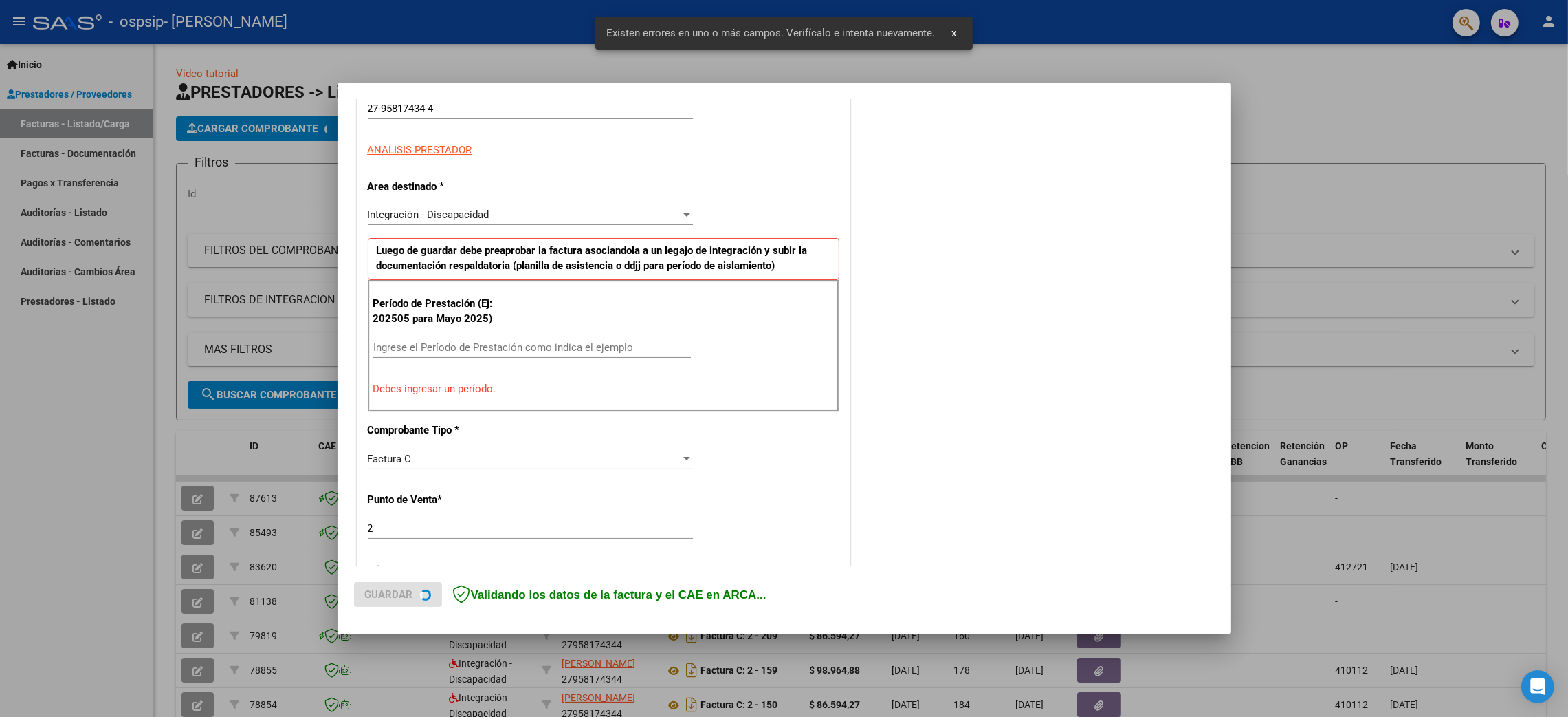
scroll to position [221, 0]
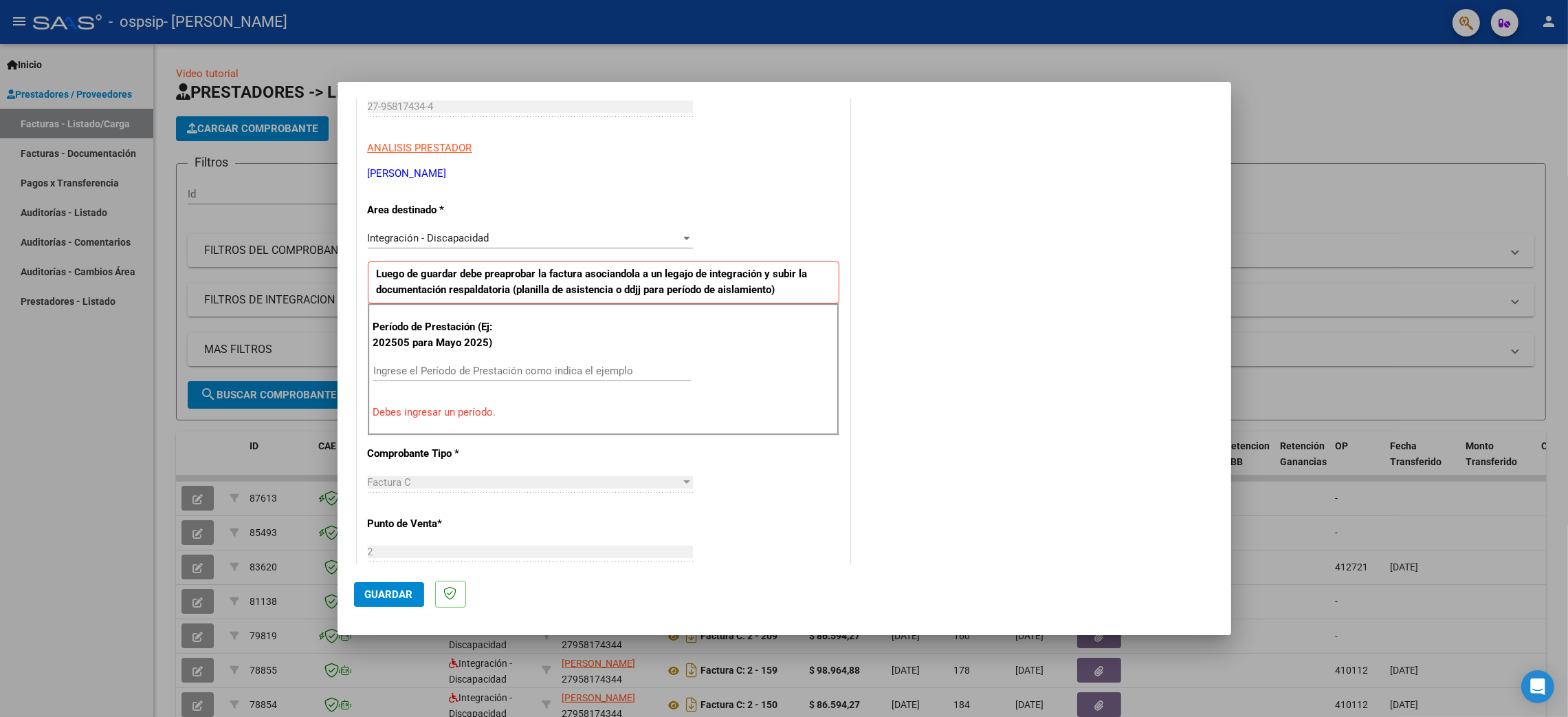
click at [401, 374] on input "Ingrese el Período de Prestación como indica el ejemplo" at bounding box center [531, 371] width 317 height 13
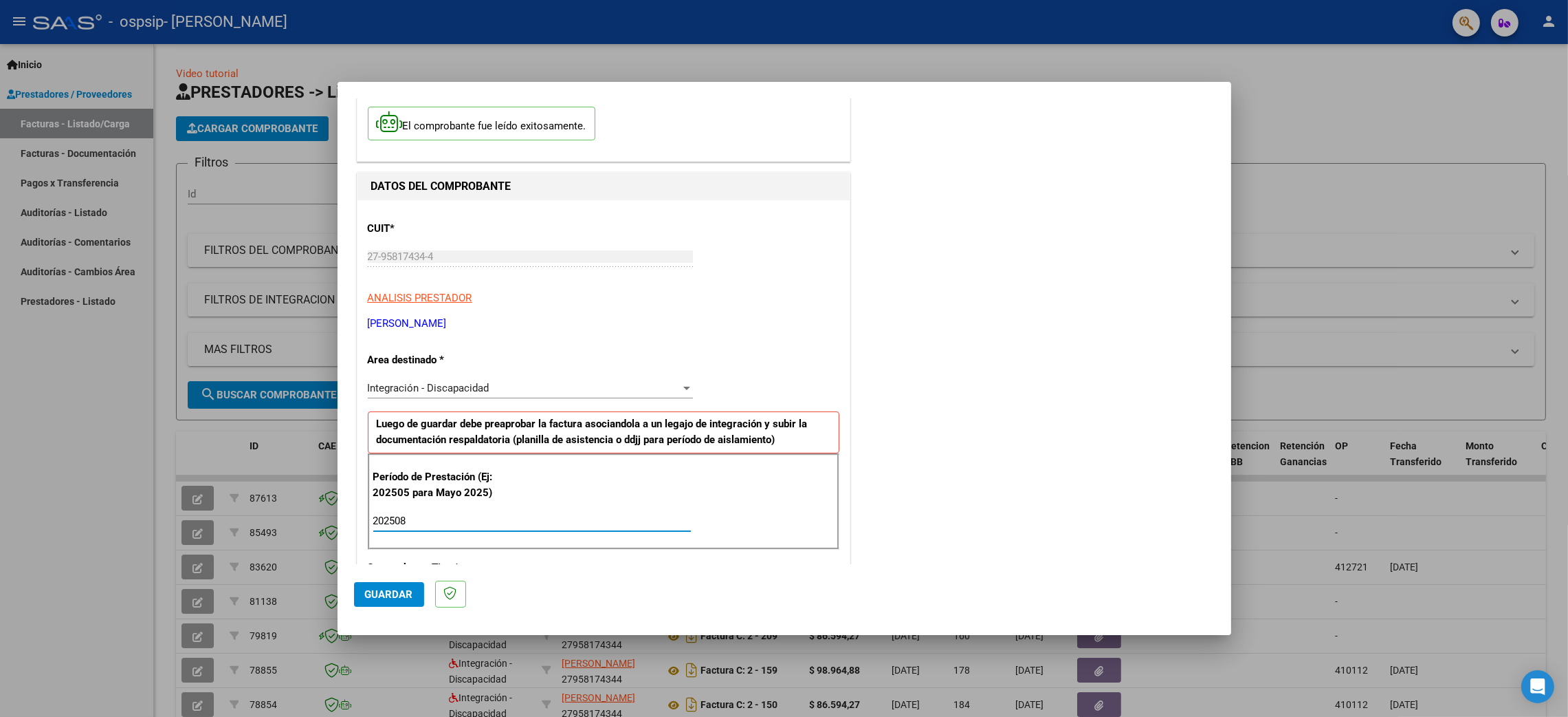
scroll to position [0, 0]
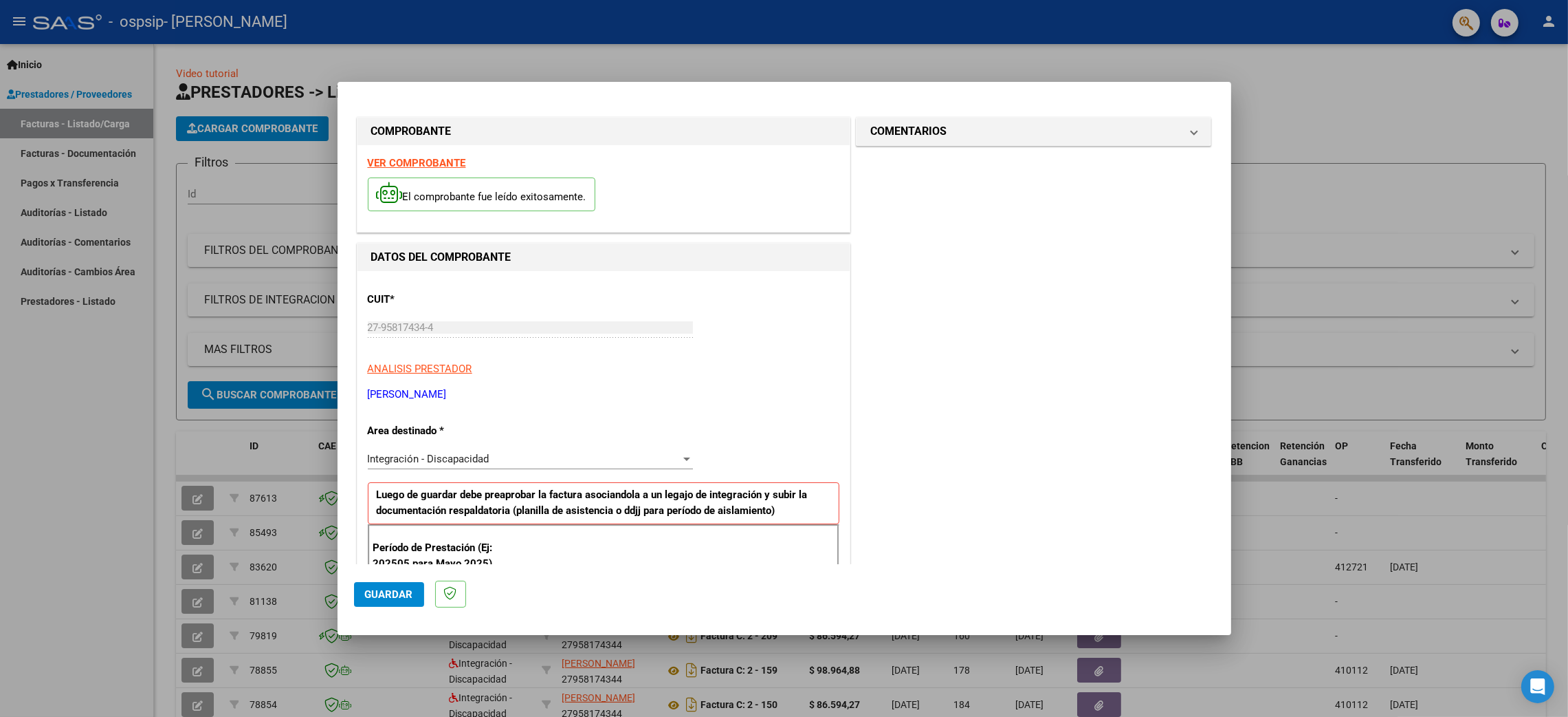
type input "202508"
click at [393, 593] on span "Guardar" at bounding box center [388, 594] width 48 height 13
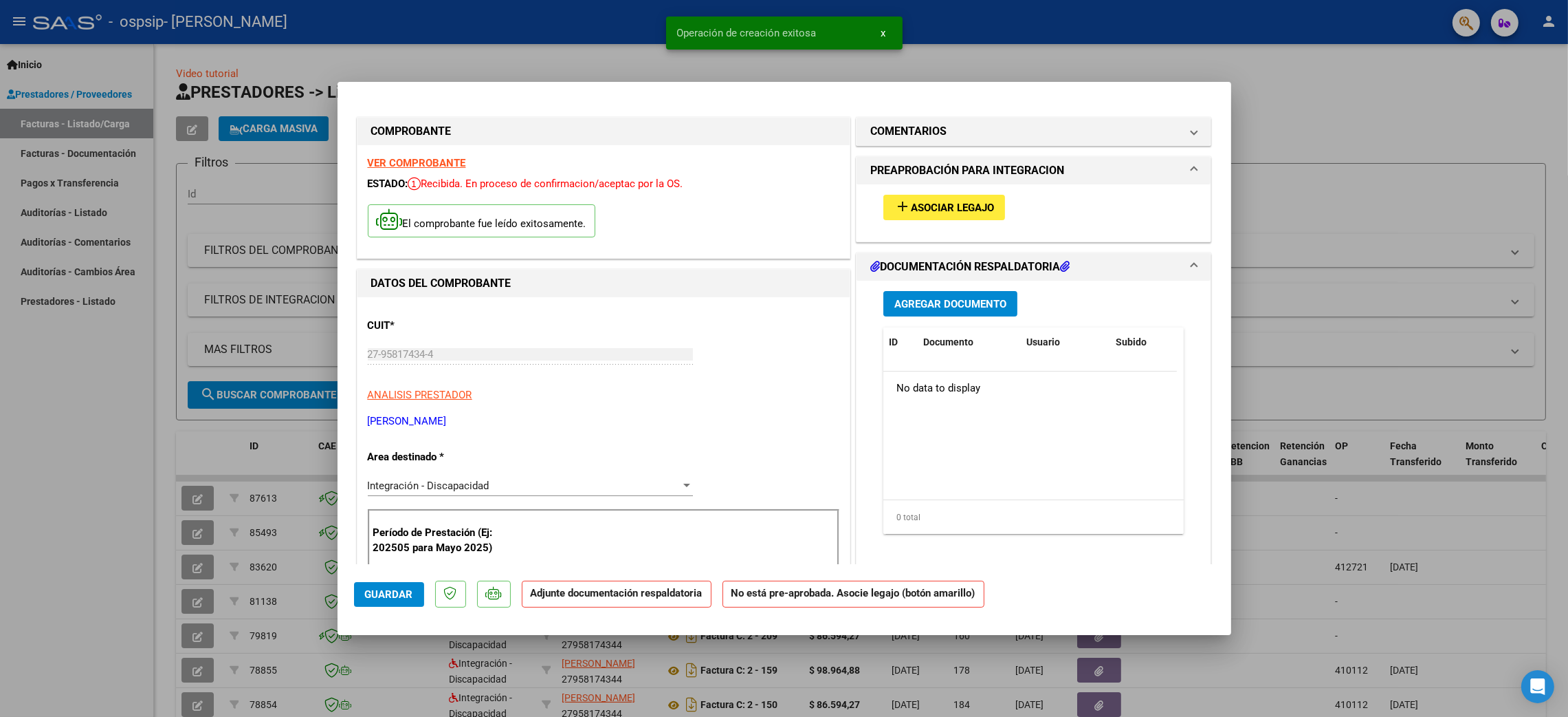
click at [944, 211] on span "Asociar Legajo" at bounding box center [953, 207] width 83 height 13
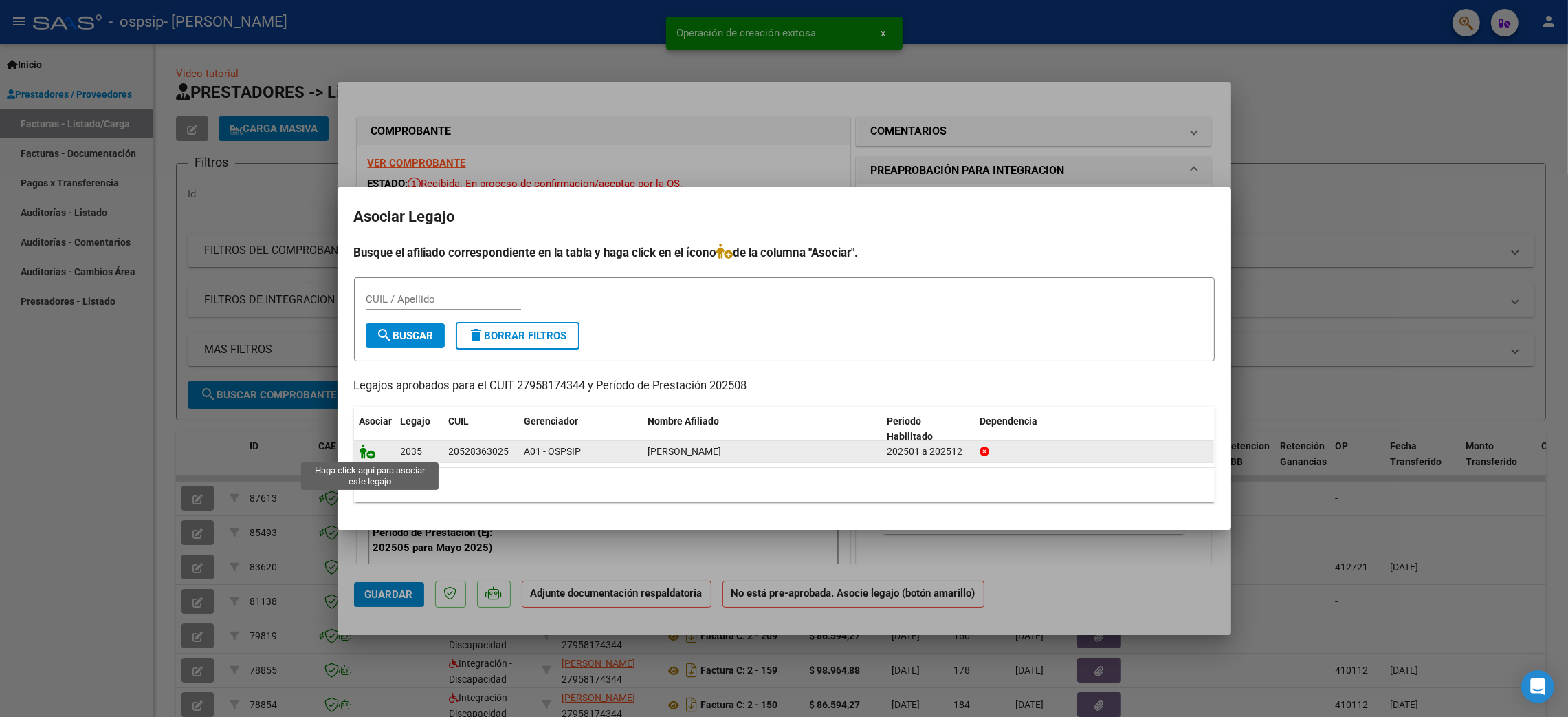
click at [372, 450] on icon at bounding box center [368, 451] width 17 height 15
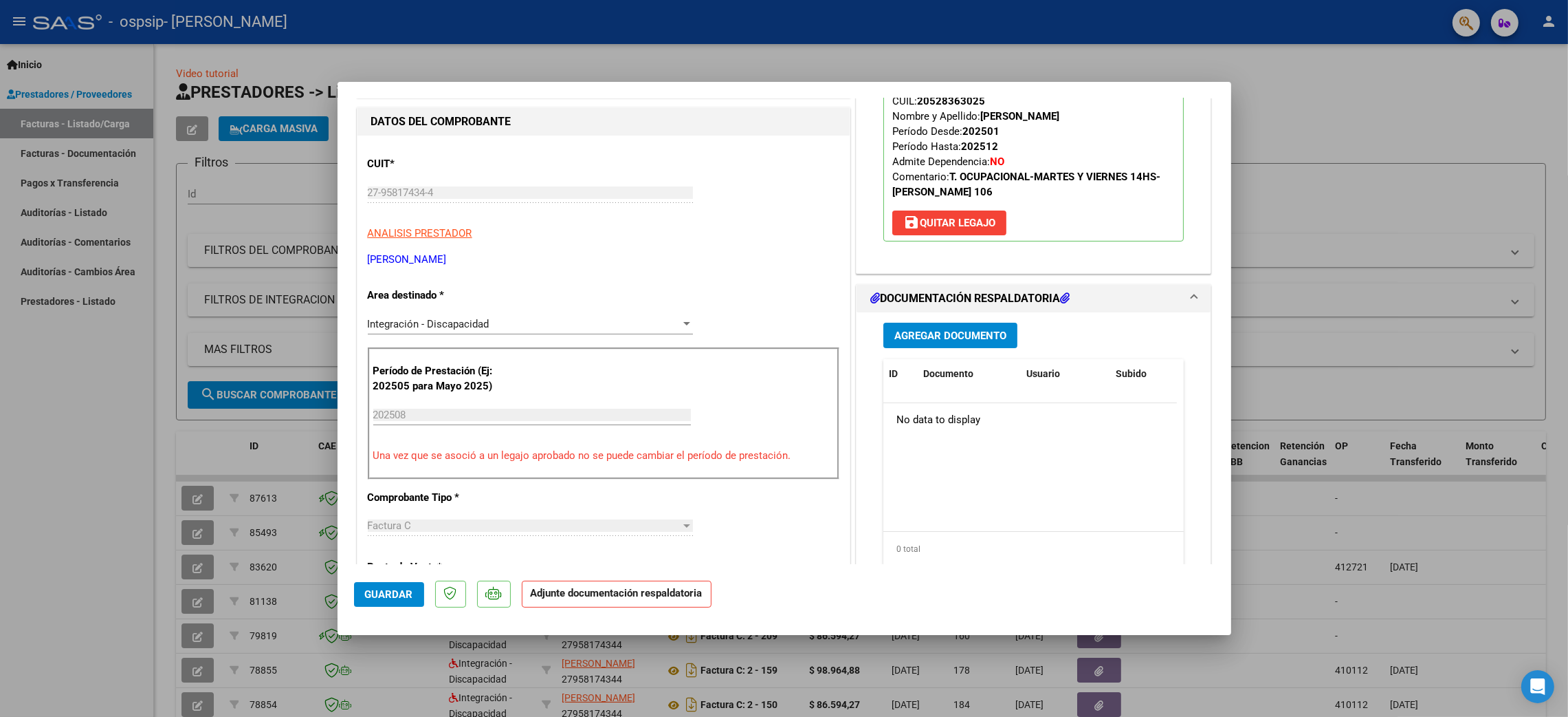
scroll to position [207, 0]
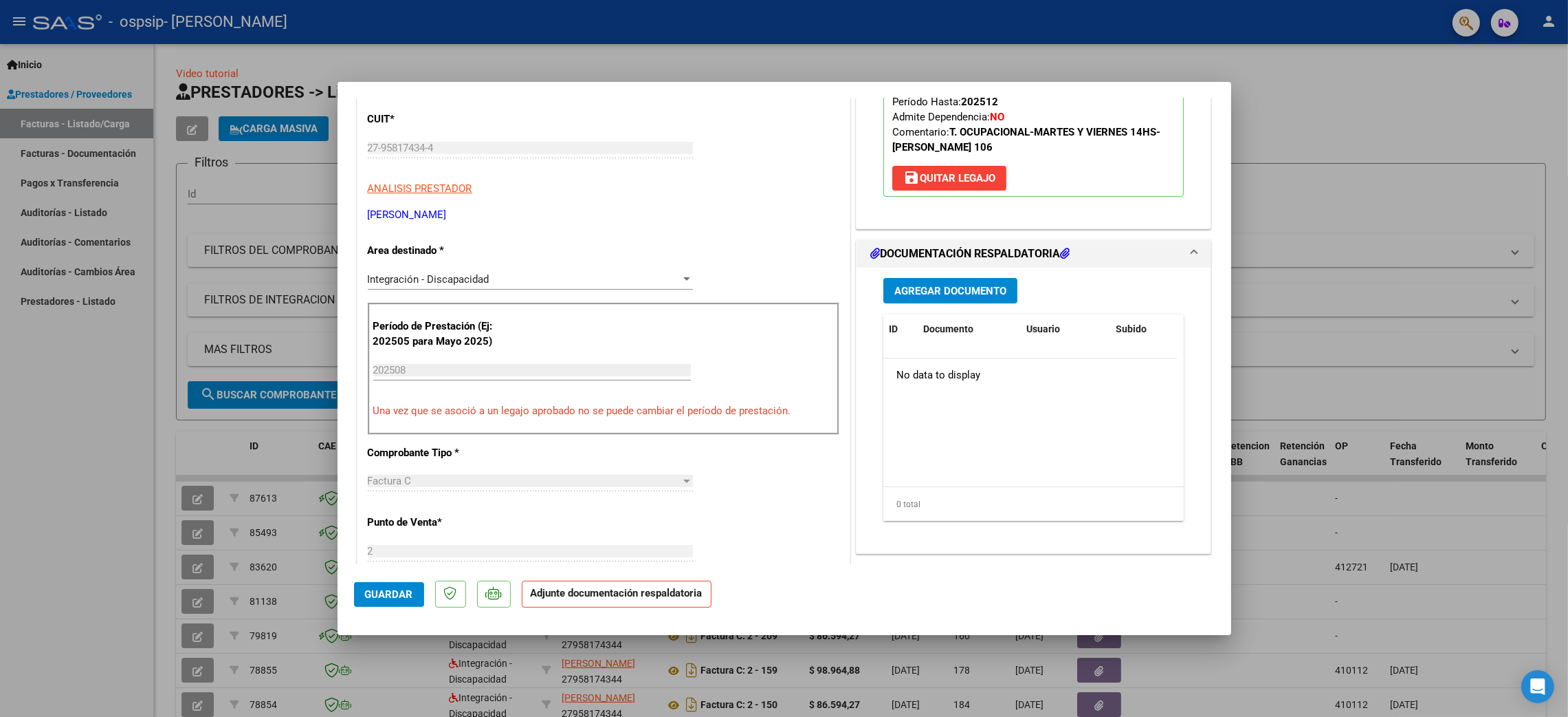
click at [933, 290] on span "Agregar Documento" at bounding box center [950, 290] width 112 height 13
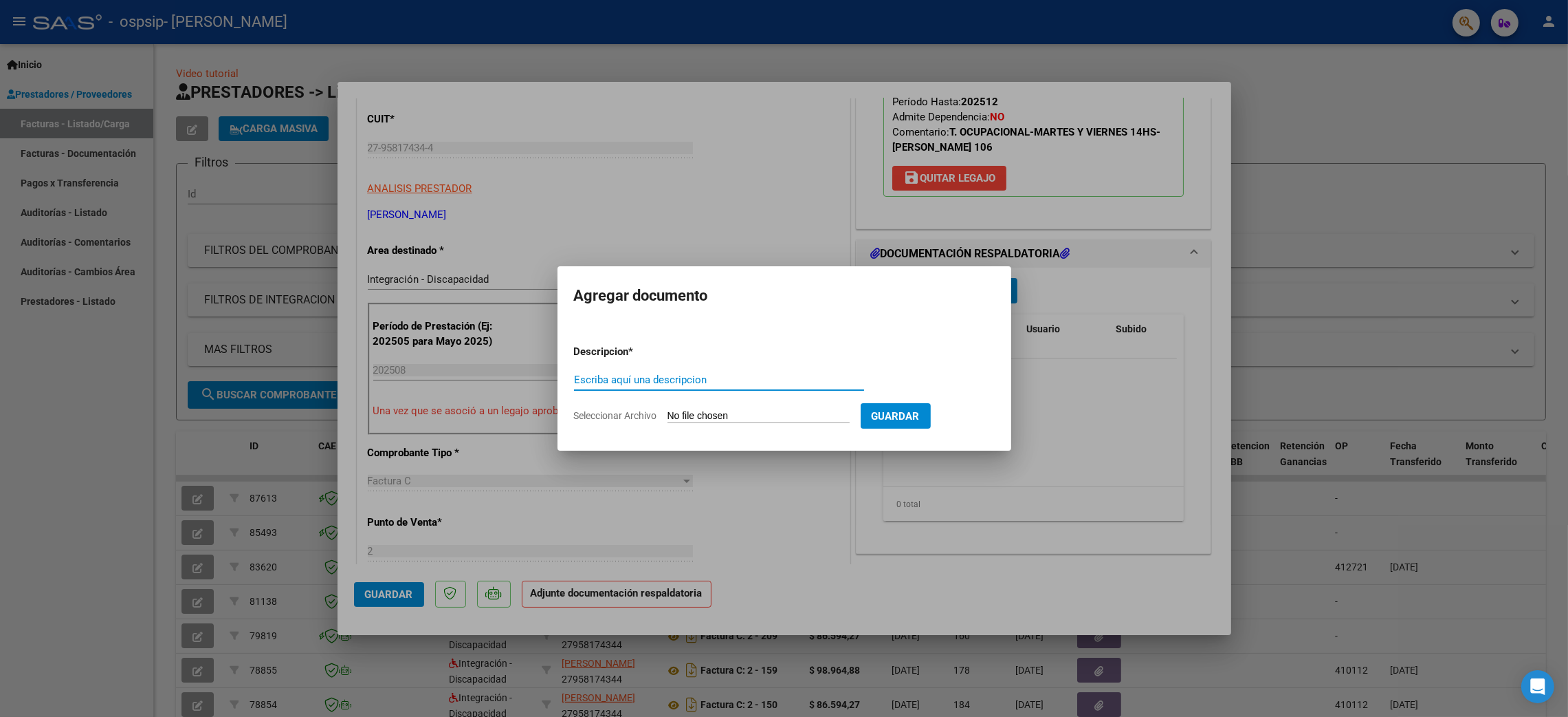
click at [601, 378] on input "Escriba aquí una descripcion" at bounding box center [719, 379] width 290 height 13
type input "planilla de asistemcia"
click at [769, 416] on input "Seleccionar Archivo" at bounding box center [758, 416] width 182 height 13
type input "C:\fakepath\[PERSON_NAME] .pdf"
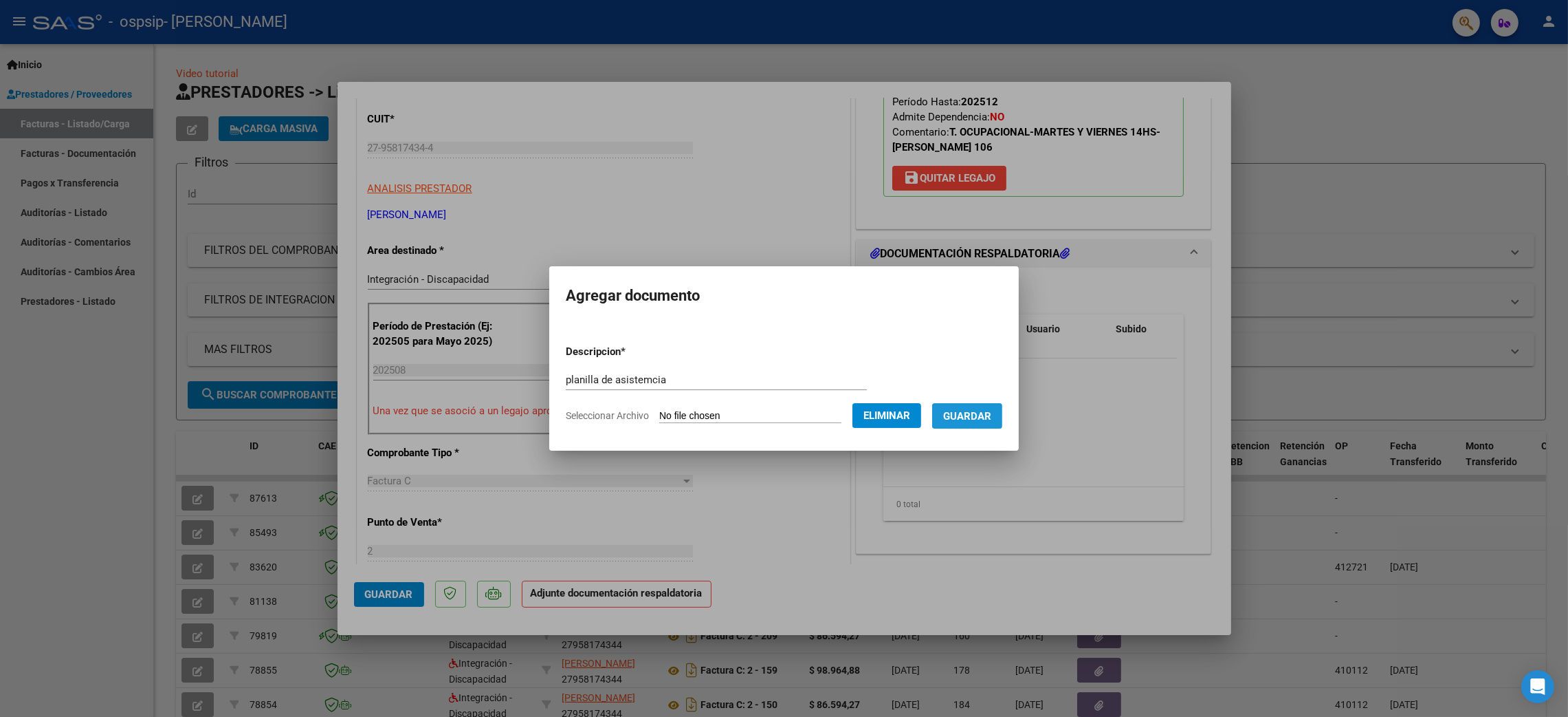
click at [968, 416] on span "Guardar" at bounding box center [967, 416] width 48 height 13
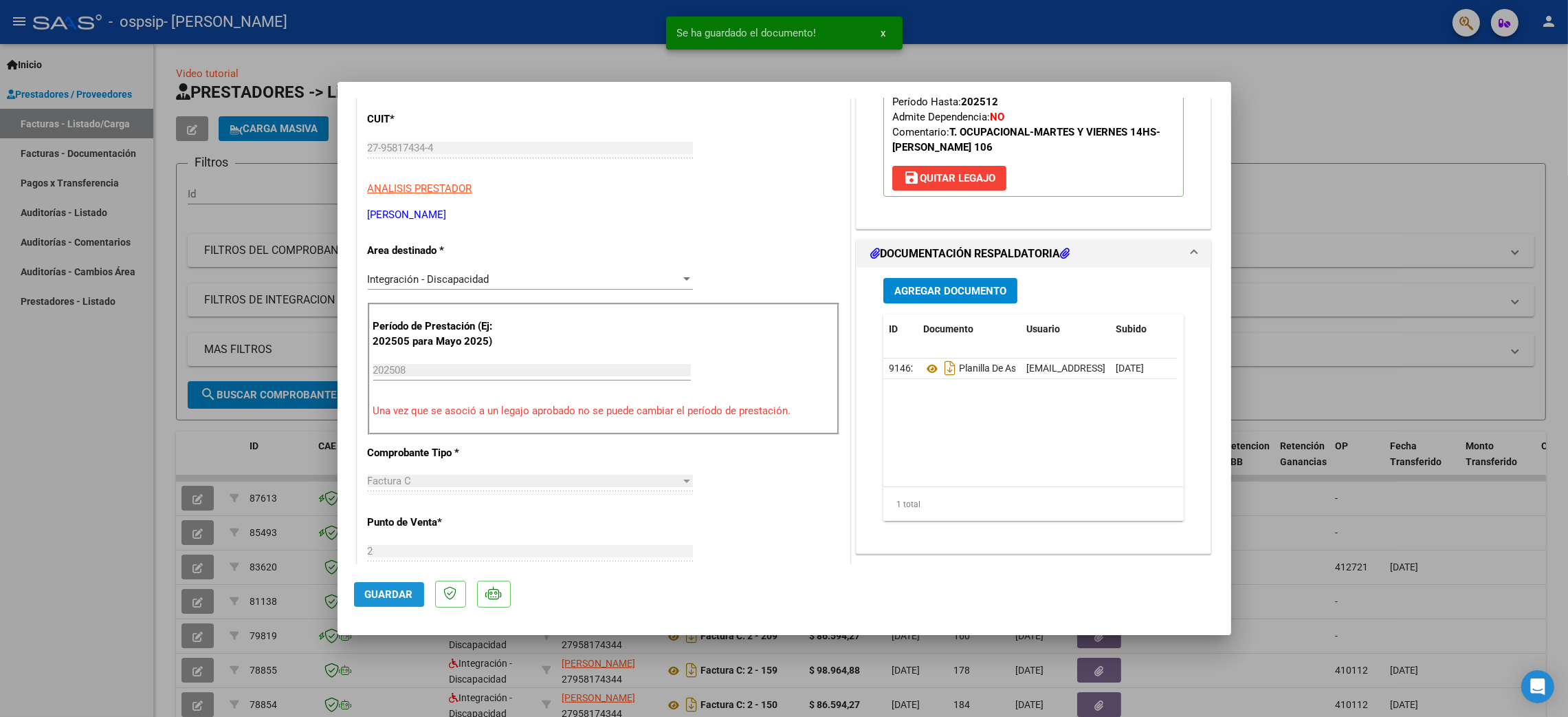
click at [388, 590] on span "Guardar" at bounding box center [388, 594] width 48 height 13
click at [1373, 167] on div at bounding box center [784, 358] width 1568 height 717
type input "$ 0,00"
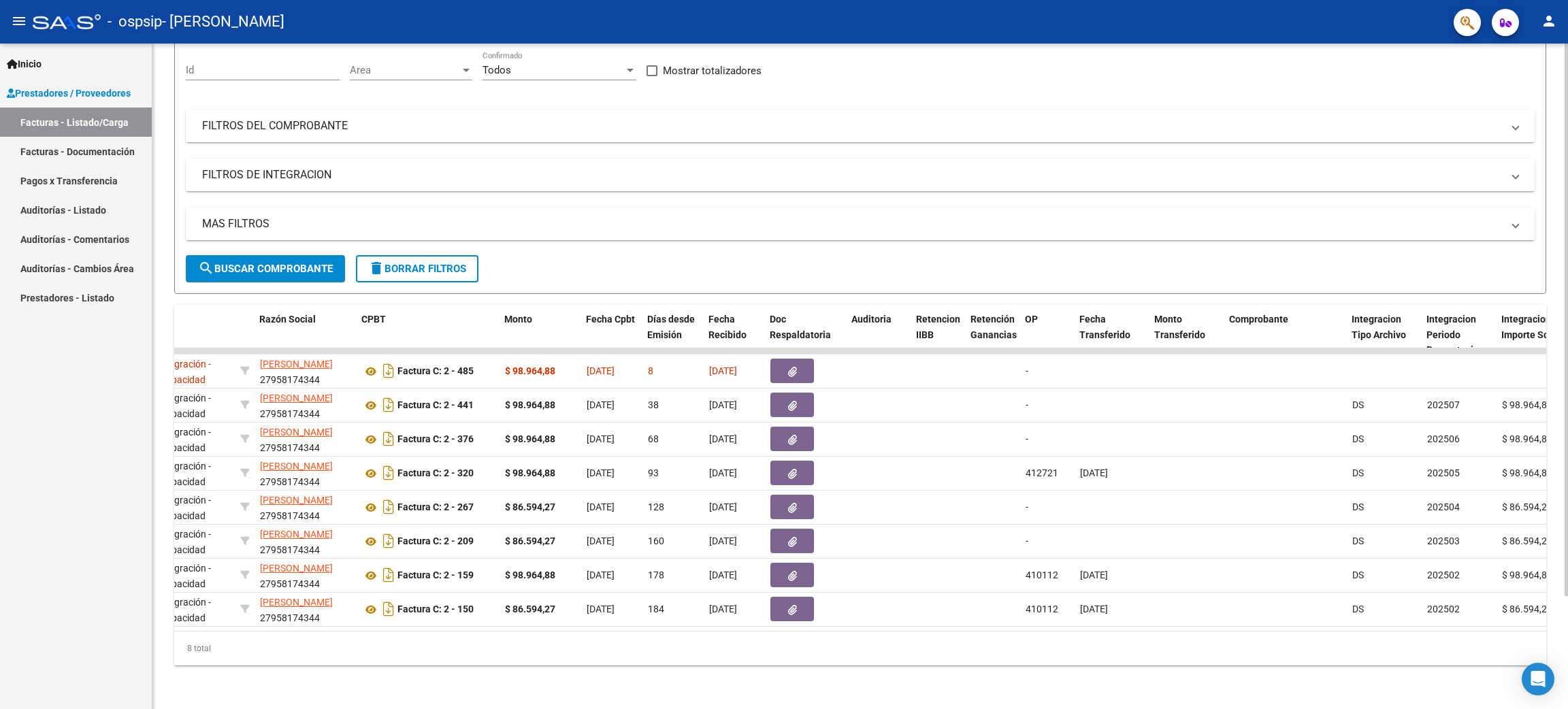
scroll to position [0, 0]
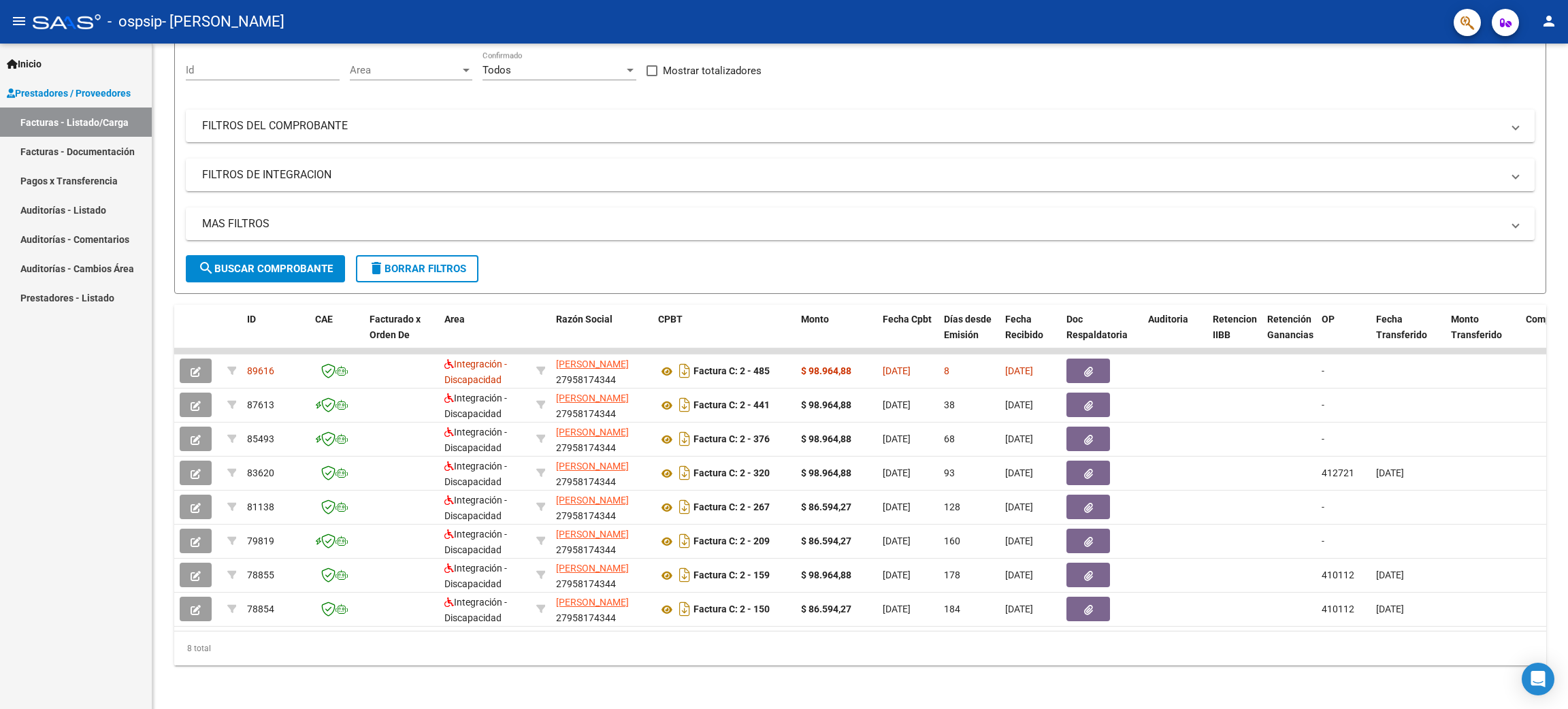
click at [1550, 28] on mat-icon "person" at bounding box center [1550, 21] width 17 height 17
click at [1539, 88] on button "exit_to_app Salir" at bounding box center [1521, 90] width 83 height 33
